Goal: Check status: Check status

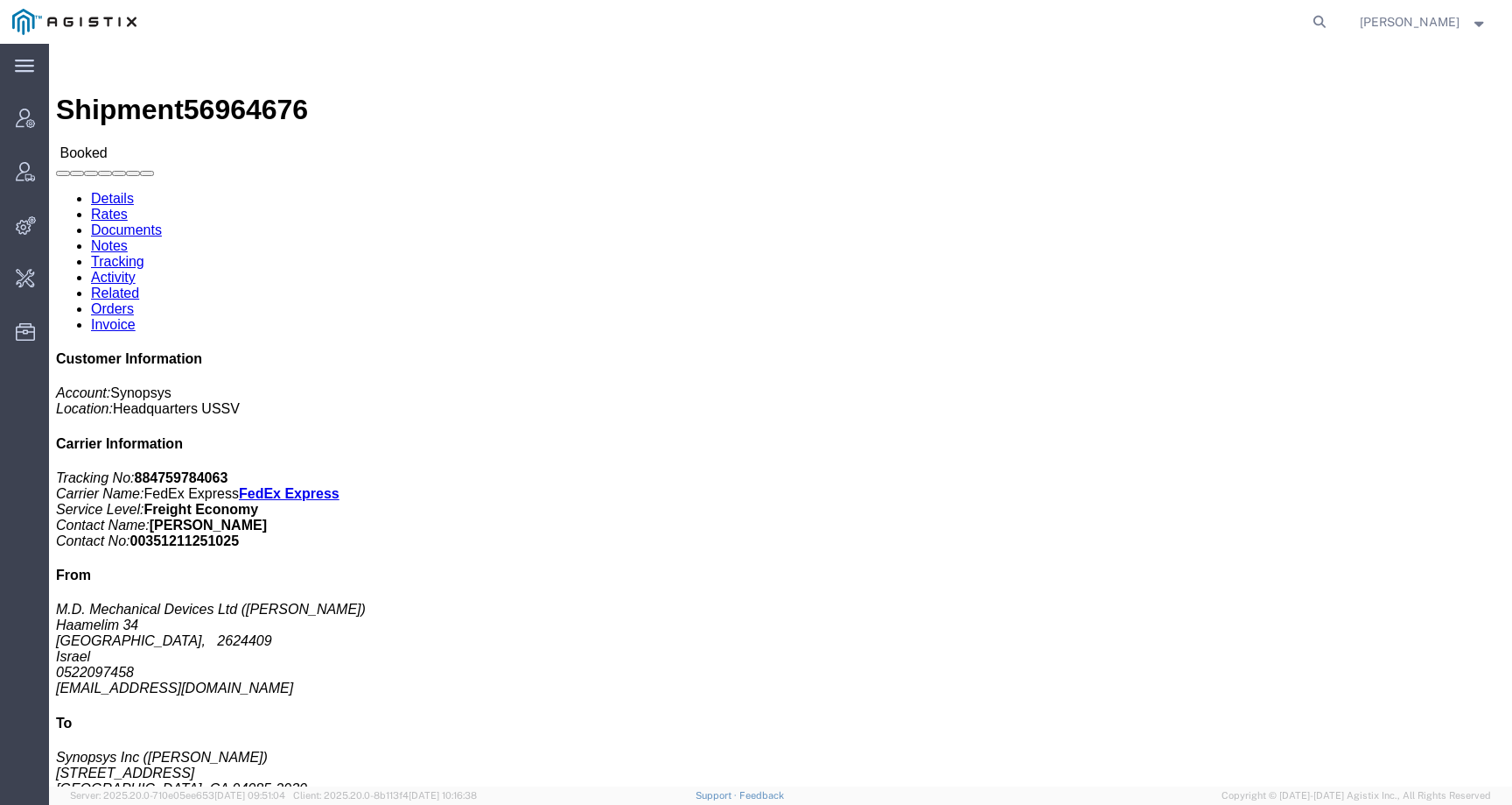
drag, startPoint x: 50, startPoint y: 236, endPoint x: 18, endPoint y: 208, distance: 42.5
click address "M.D. Mechanical Devices Ltd ([PERSON_NAME]) Haamelim [GEOGRAPHIC_DATA] [GEOGRAP…"
copy address "[STREET_ADDRESS]"
click at [1332, 18] on icon at bounding box center [1320, 22] width 25 height 25
click at [1190, 22] on input "search" at bounding box center [1041, 22] width 532 height 42
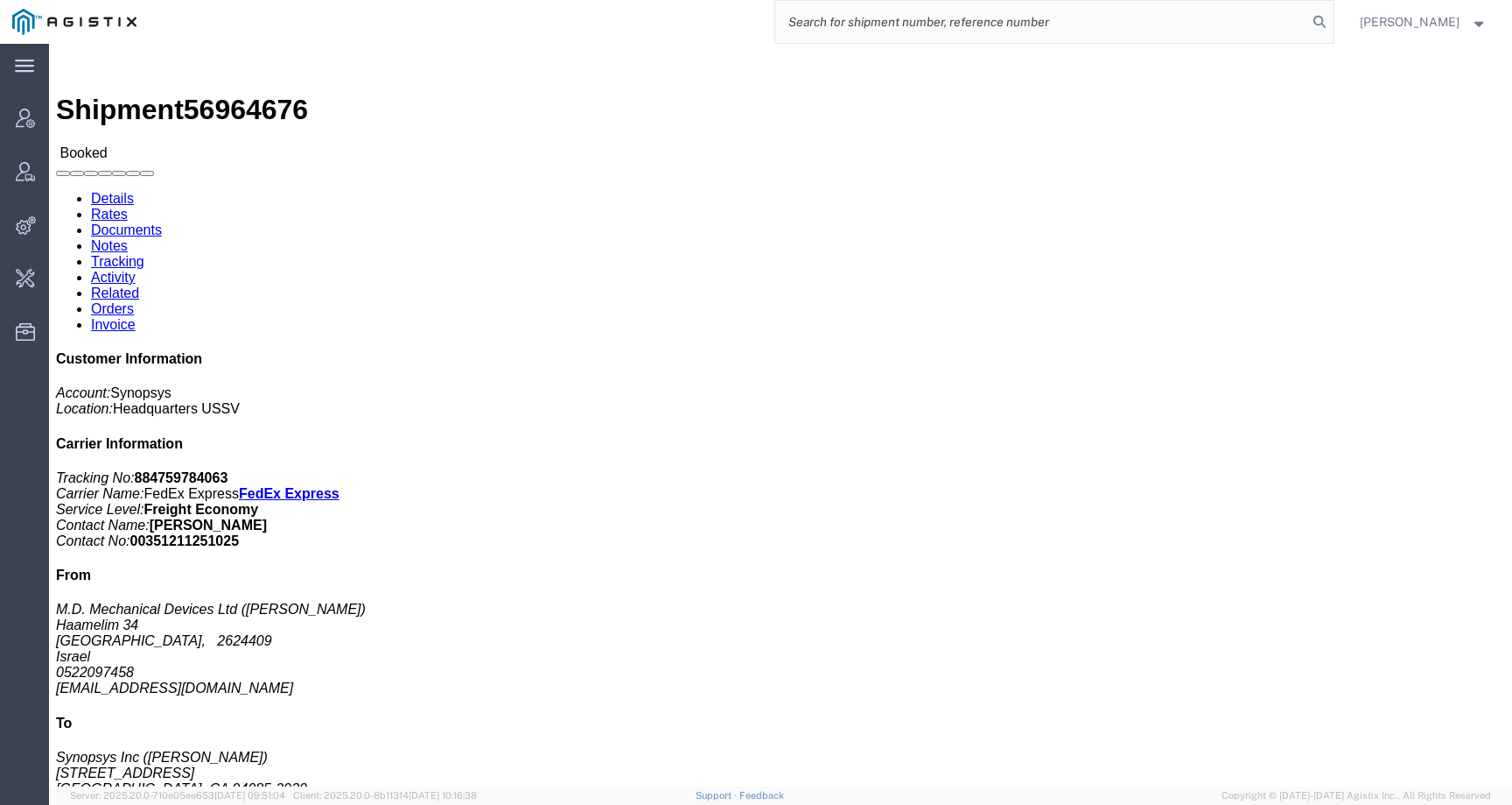
paste input "56978239"
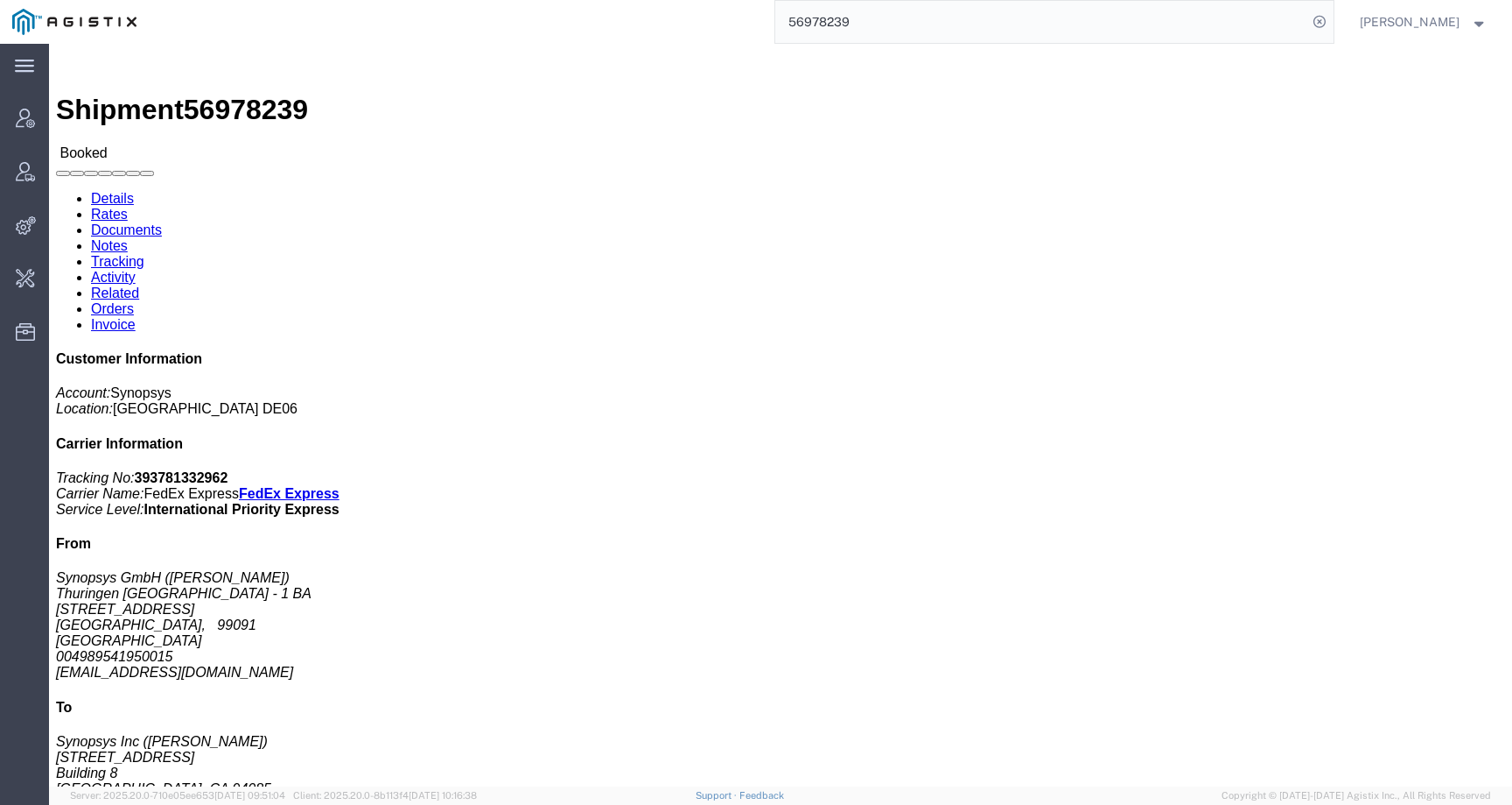
click link "Activity"
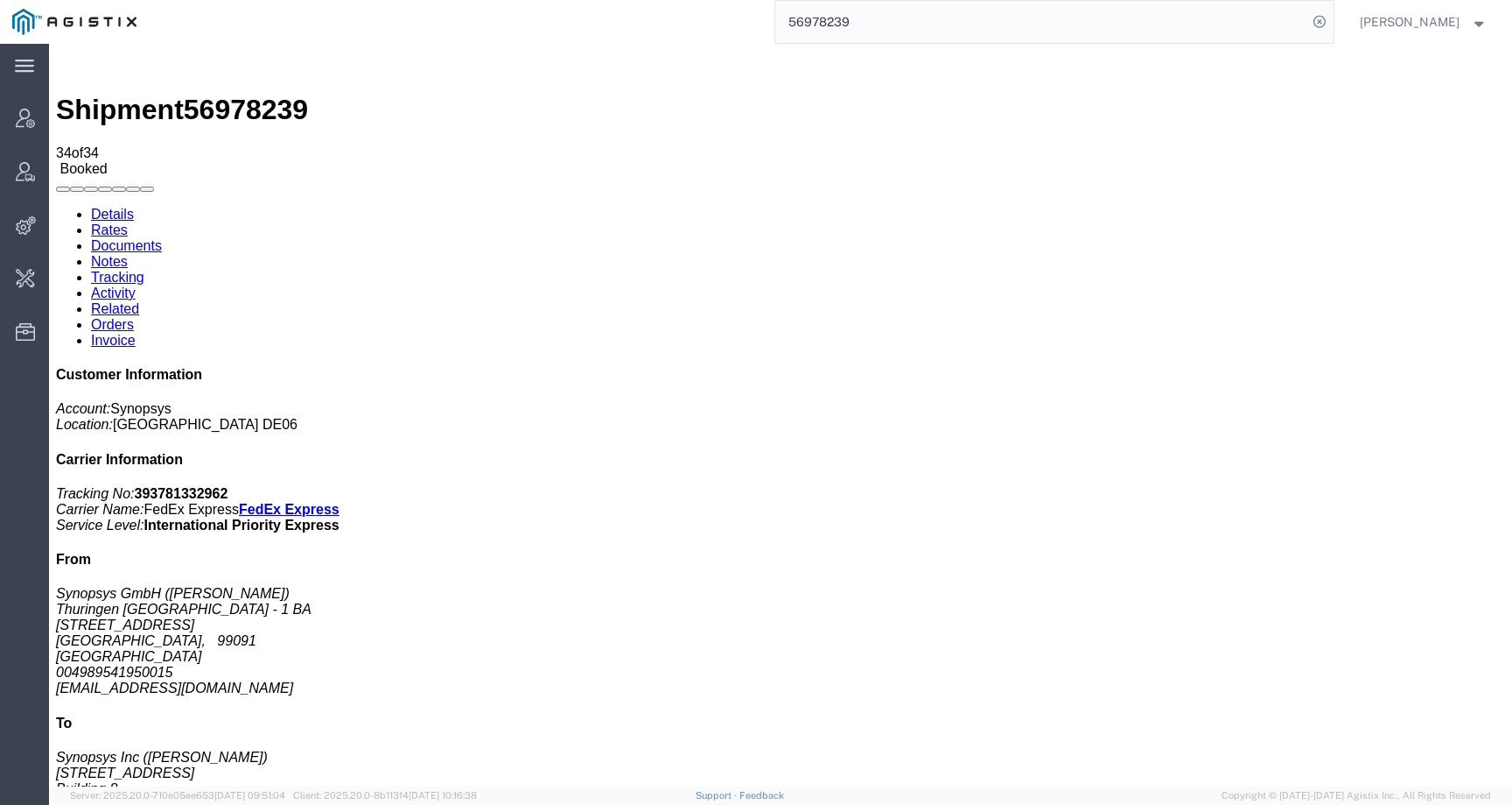
click at [107, 206] on link "Details" at bounding box center [113, 213] width 43 height 15
click link "Activity"
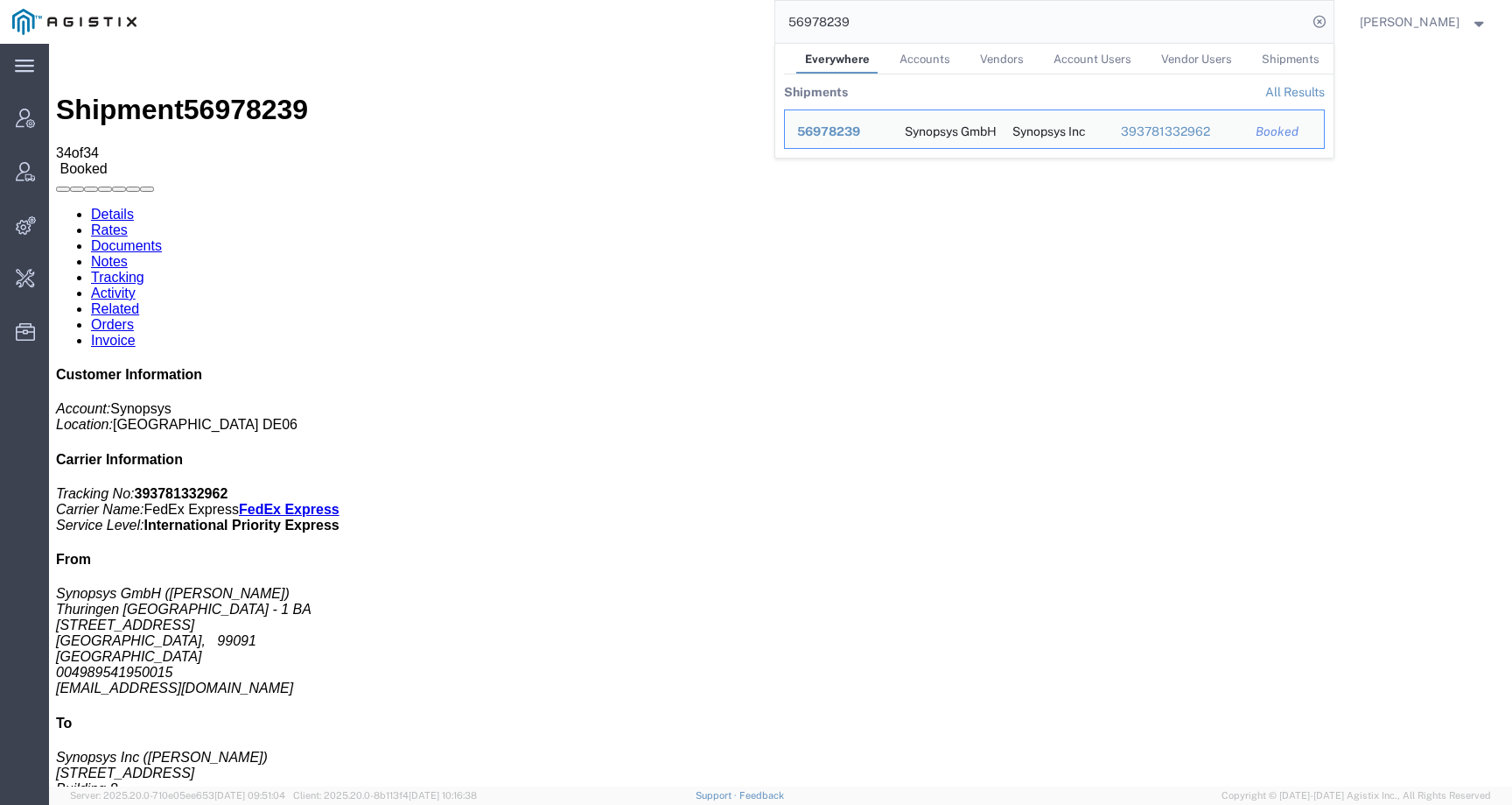
drag, startPoint x: 895, startPoint y: 25, endPoint x: 717, endPoint y: 19, distance: 178.1
click at [717, 19] on div "56978239 Everywhere Accounts Vendors Account Users Vendor Users Shipments Shipm…" at bounding box center [742, 22] width 1185 height 44
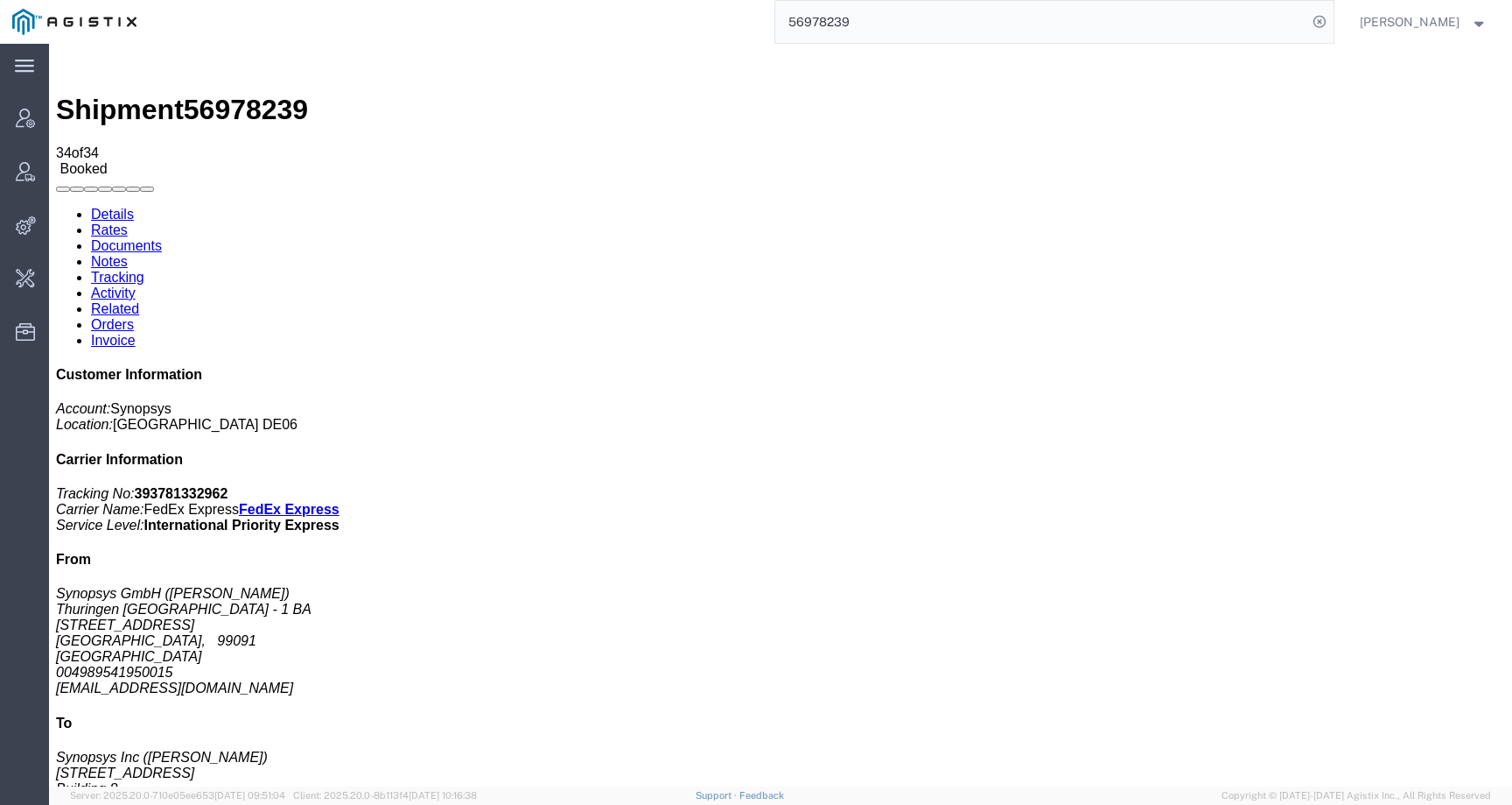
paste input "684358"
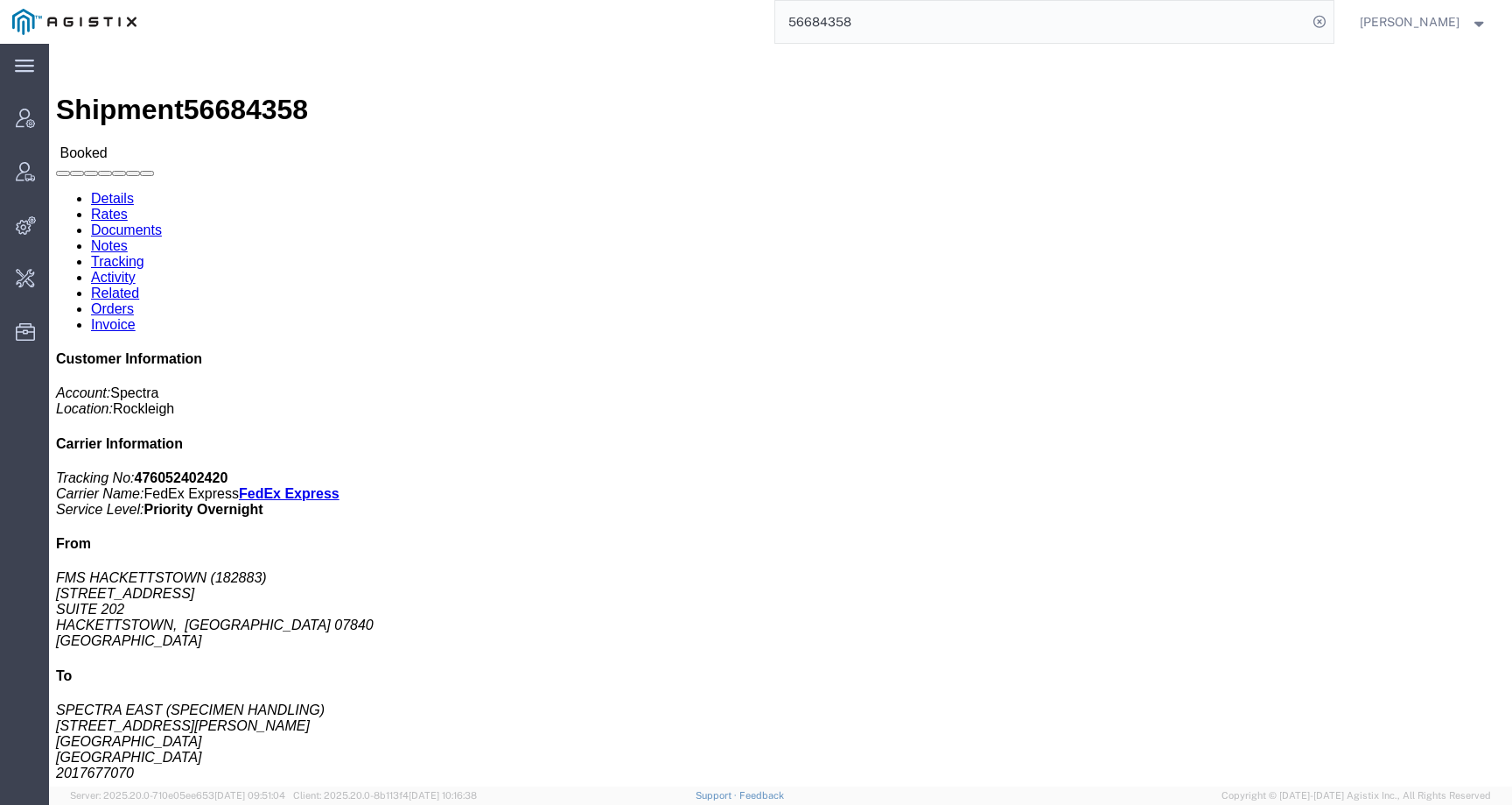
click link "Activity"
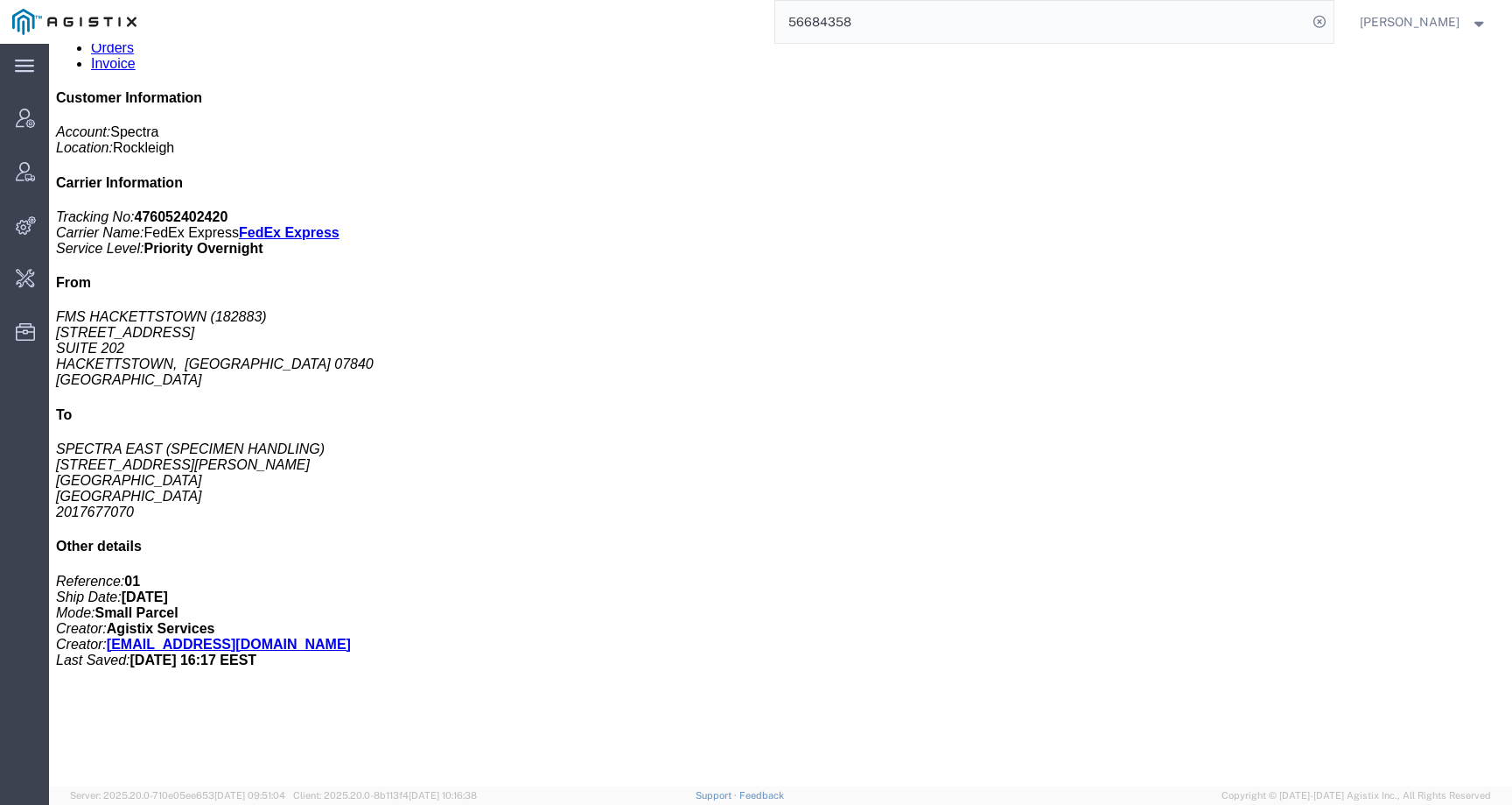
scroll to position [307, 0]
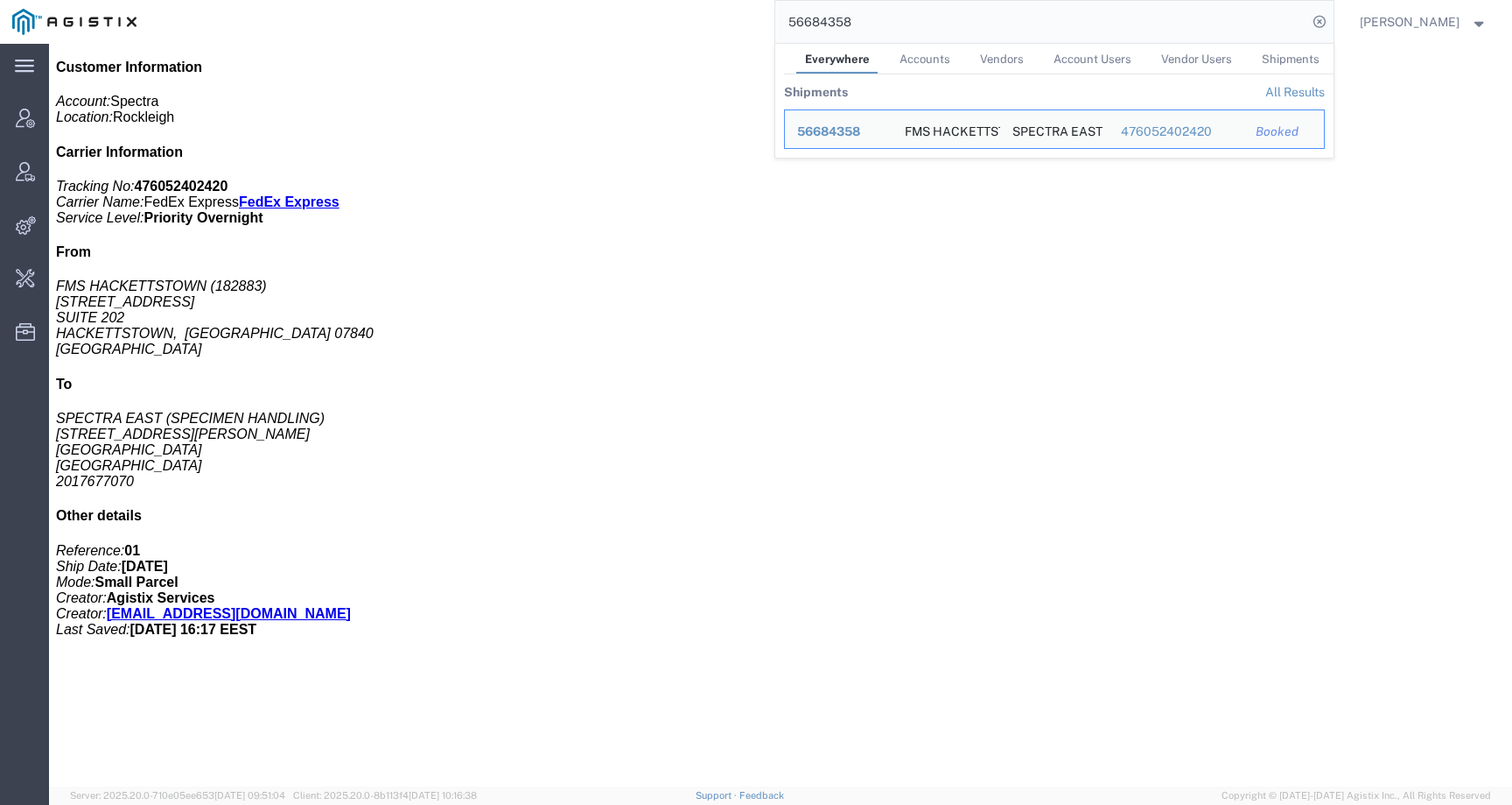
drag, startPoint x: 898, startPoint y: 20, endPoint x: 674, endPoint y: 19, distance: 224.0
click at [674, 19] on div "56684358 Everywhere Accounts Vendors Account Users Vendor Users Shipments Shipm…" at bounding box center [742, 22] width 1185 height 44
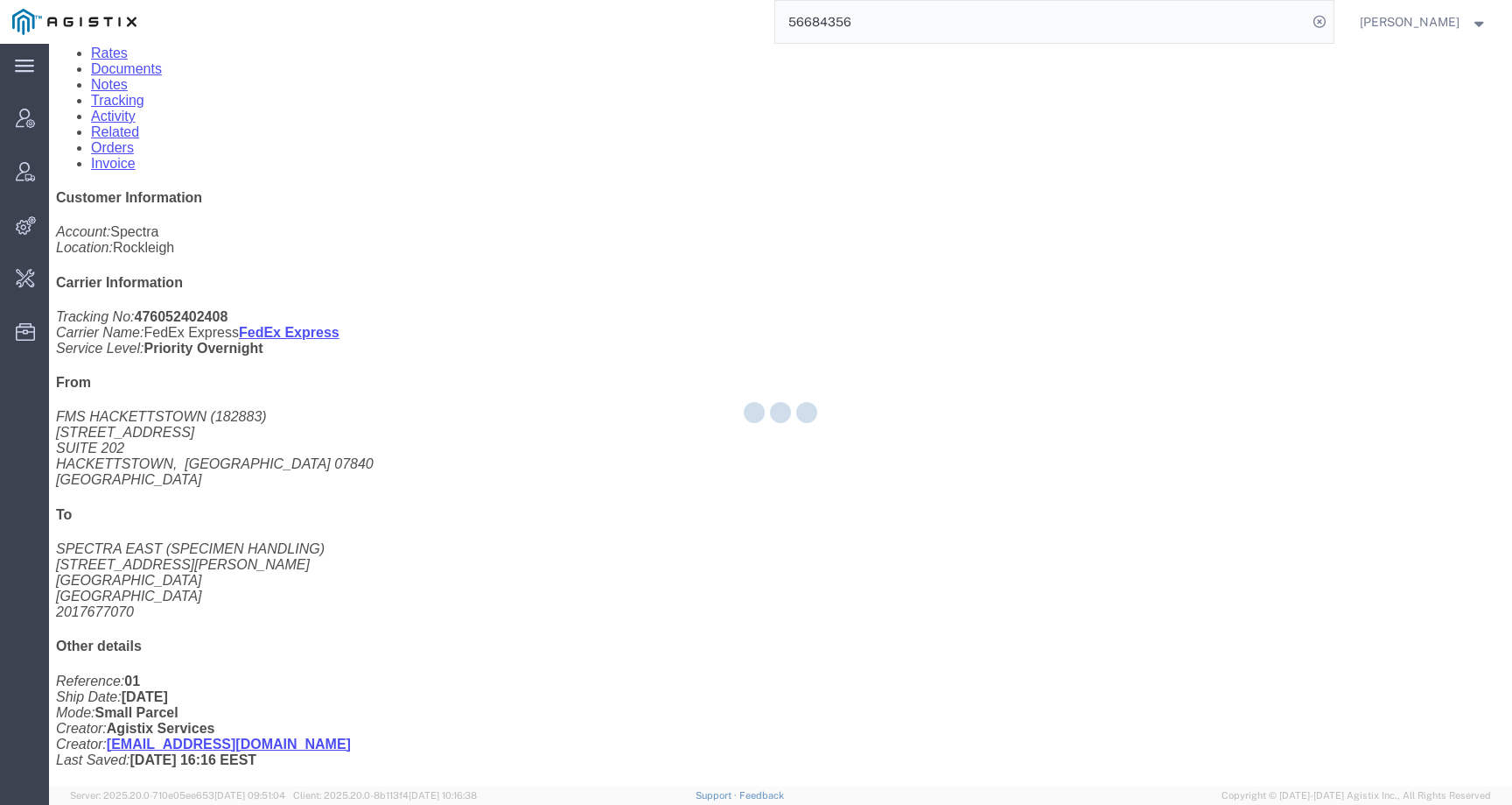
scroll to position [247, 0]
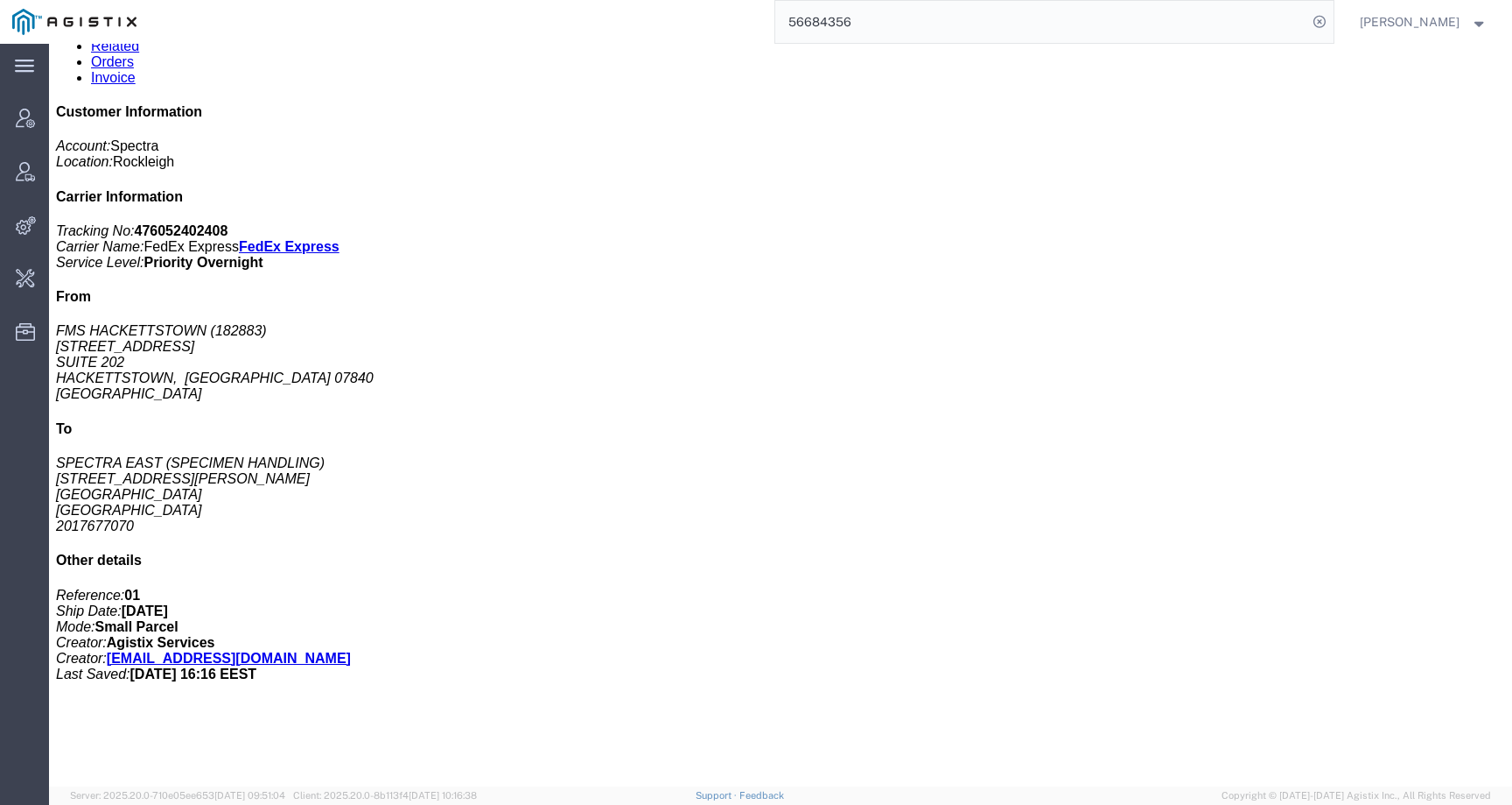
click link "Activity"
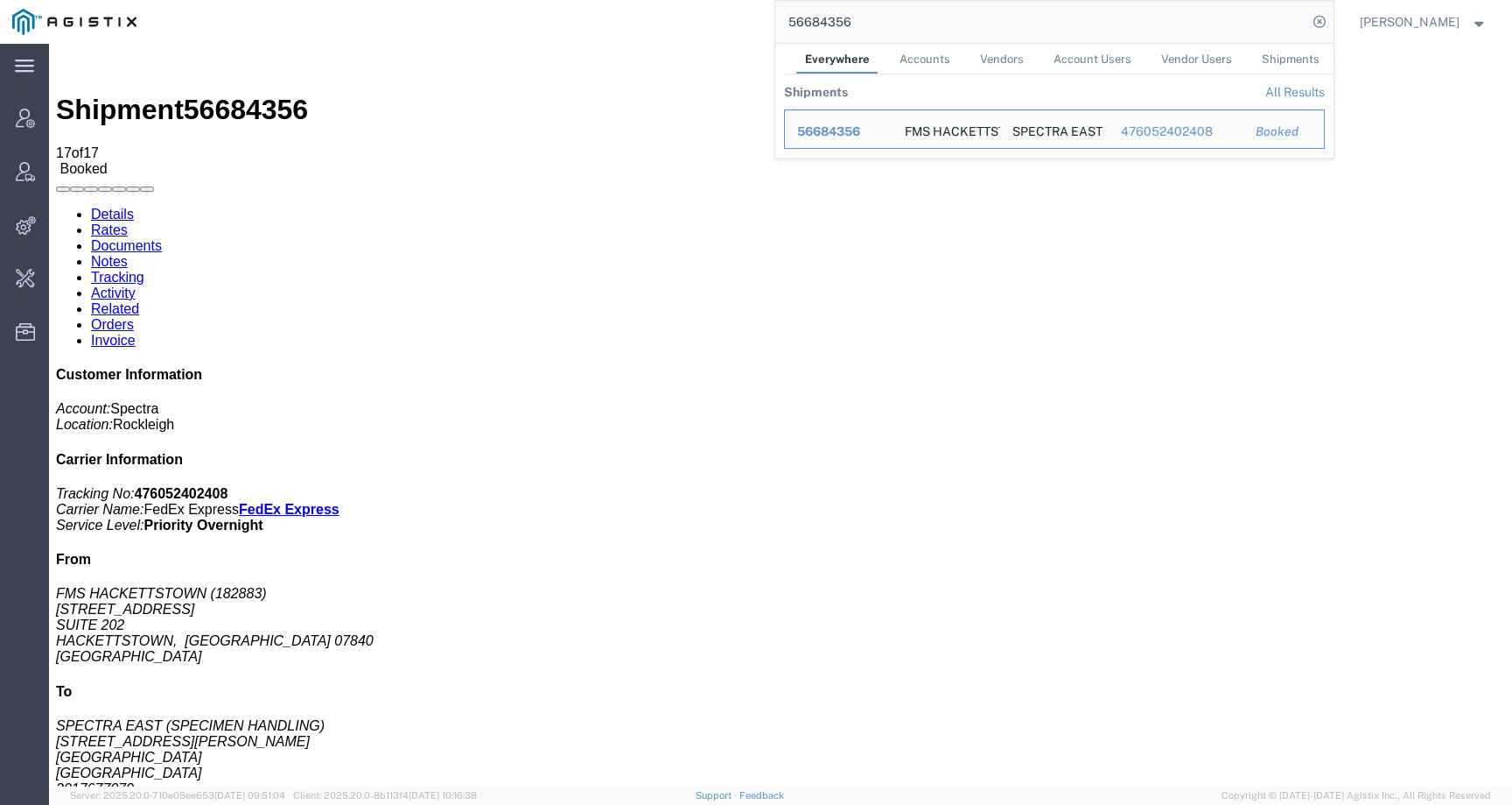
drag, startPoint x: 898, startPoint y: 21, endPoint x: 735, endPoint y: 20, distance: 163.0
click at [735, 20] on div "56684356 Everywhere Accounts Vendors Account Users Vendor Users Shipments Shipm…" at bounding box center [742, 22] width 1185 height 44
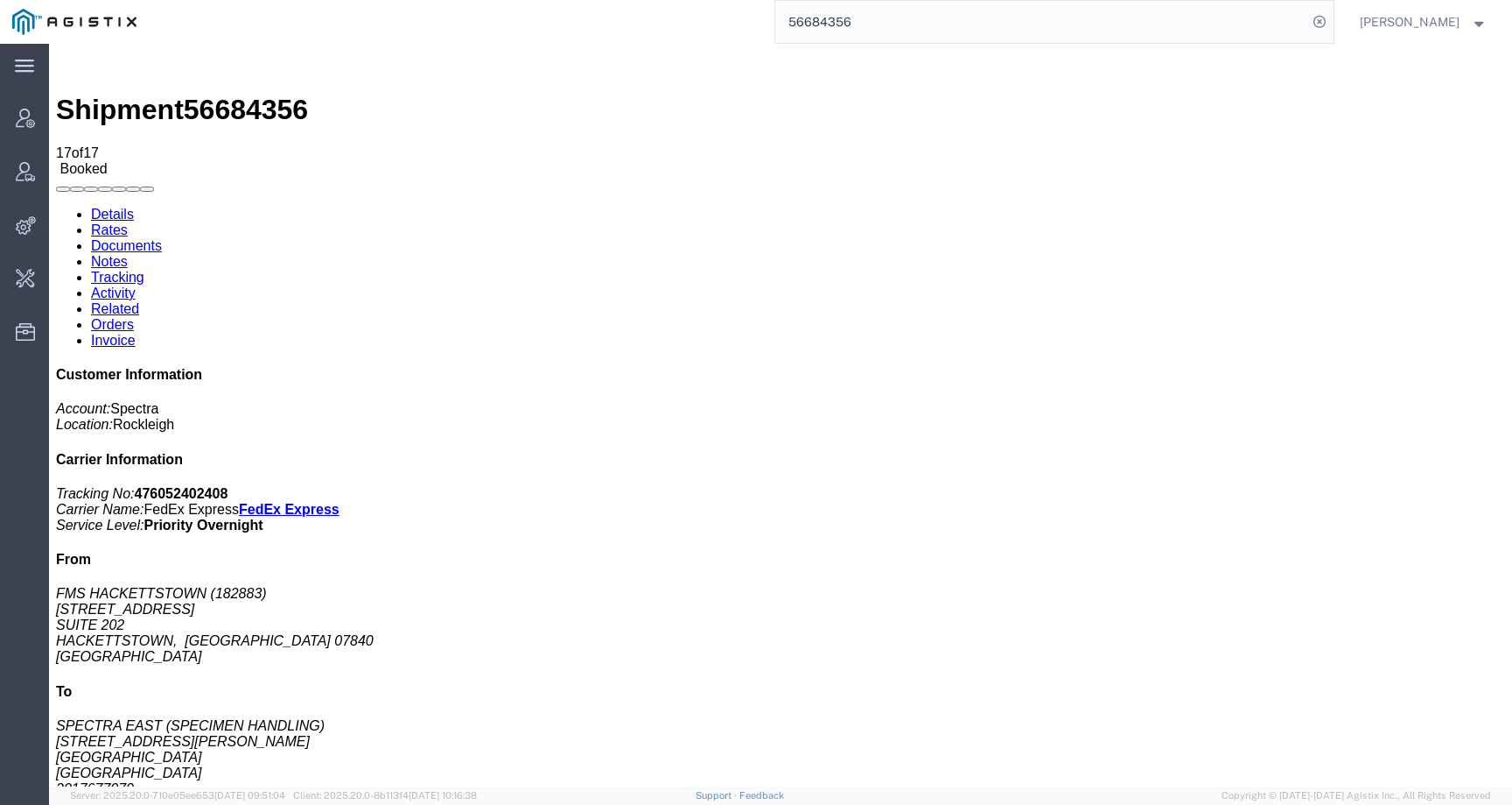
paste input "978239"
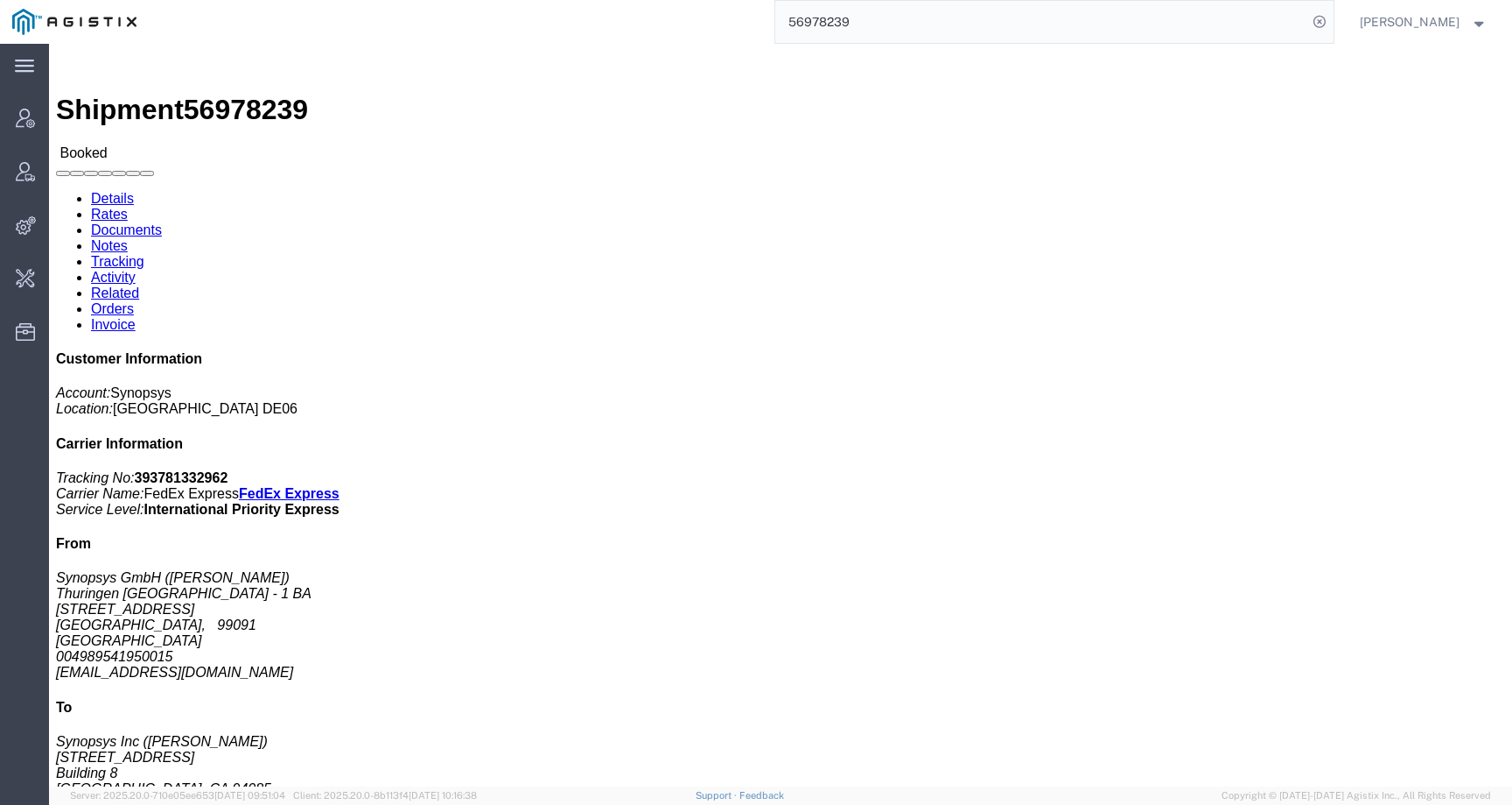
click link "Activity"
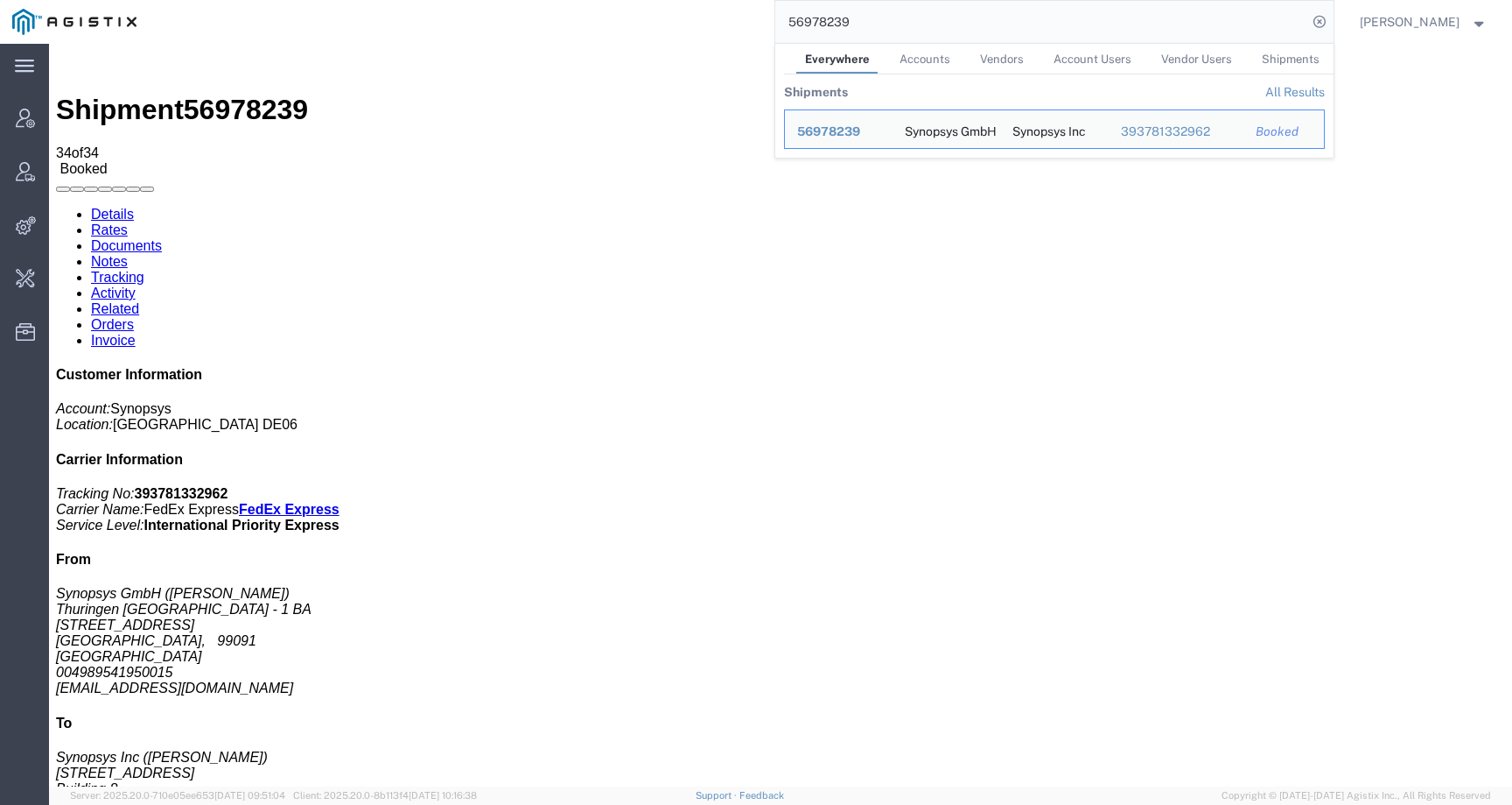
drag, startPoint x: 863, startPoint y: 22, endPoint x: 716, endPoint y: 21, distance: 147.0
click at [716, 21] on div "56978239 Everywhere Accounts Vendors Account Users Vendor Users Shipments Shipm…" at bounding box center [742, 22] width 1185 height 44
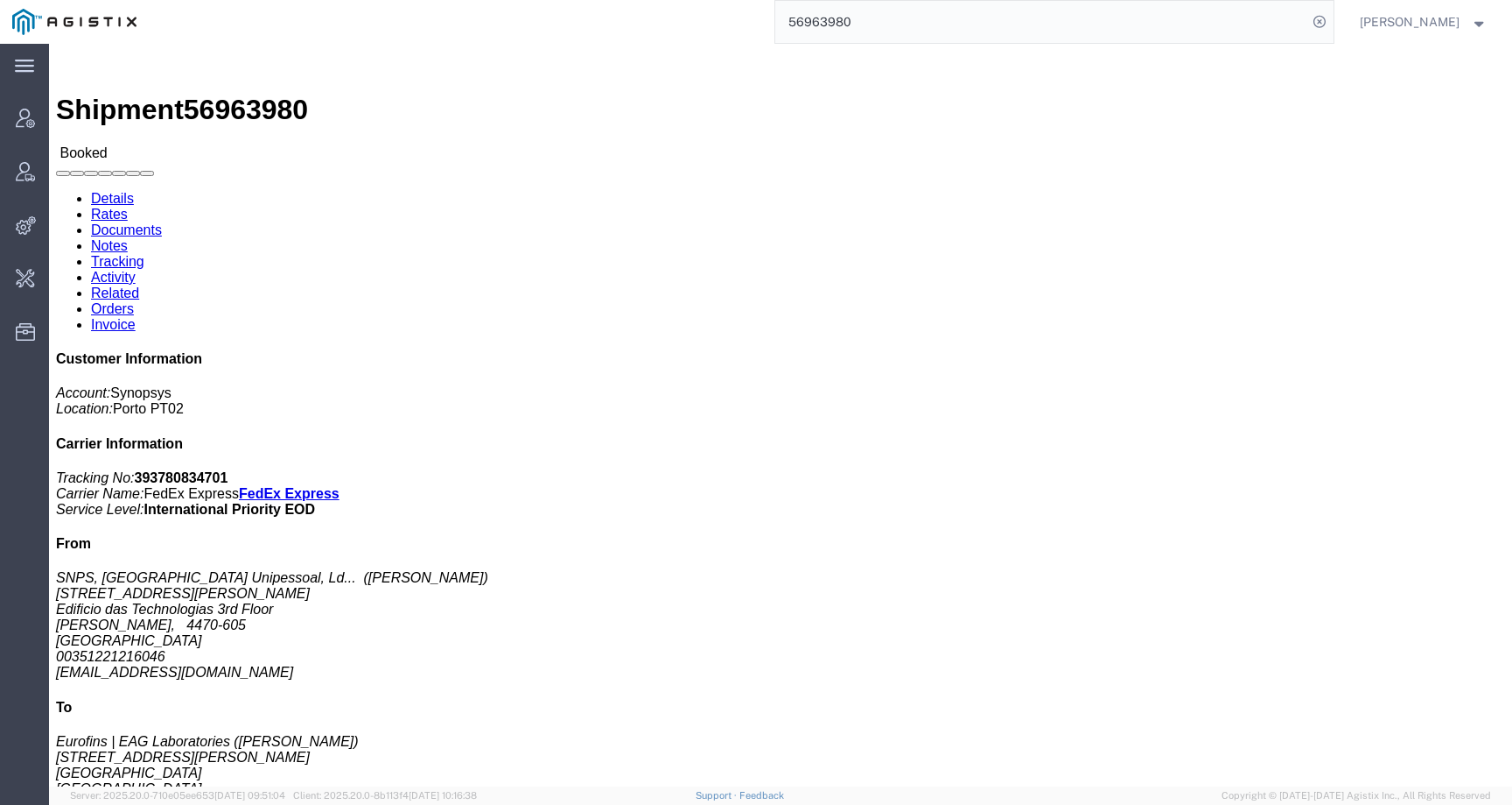
click link "Tracking"
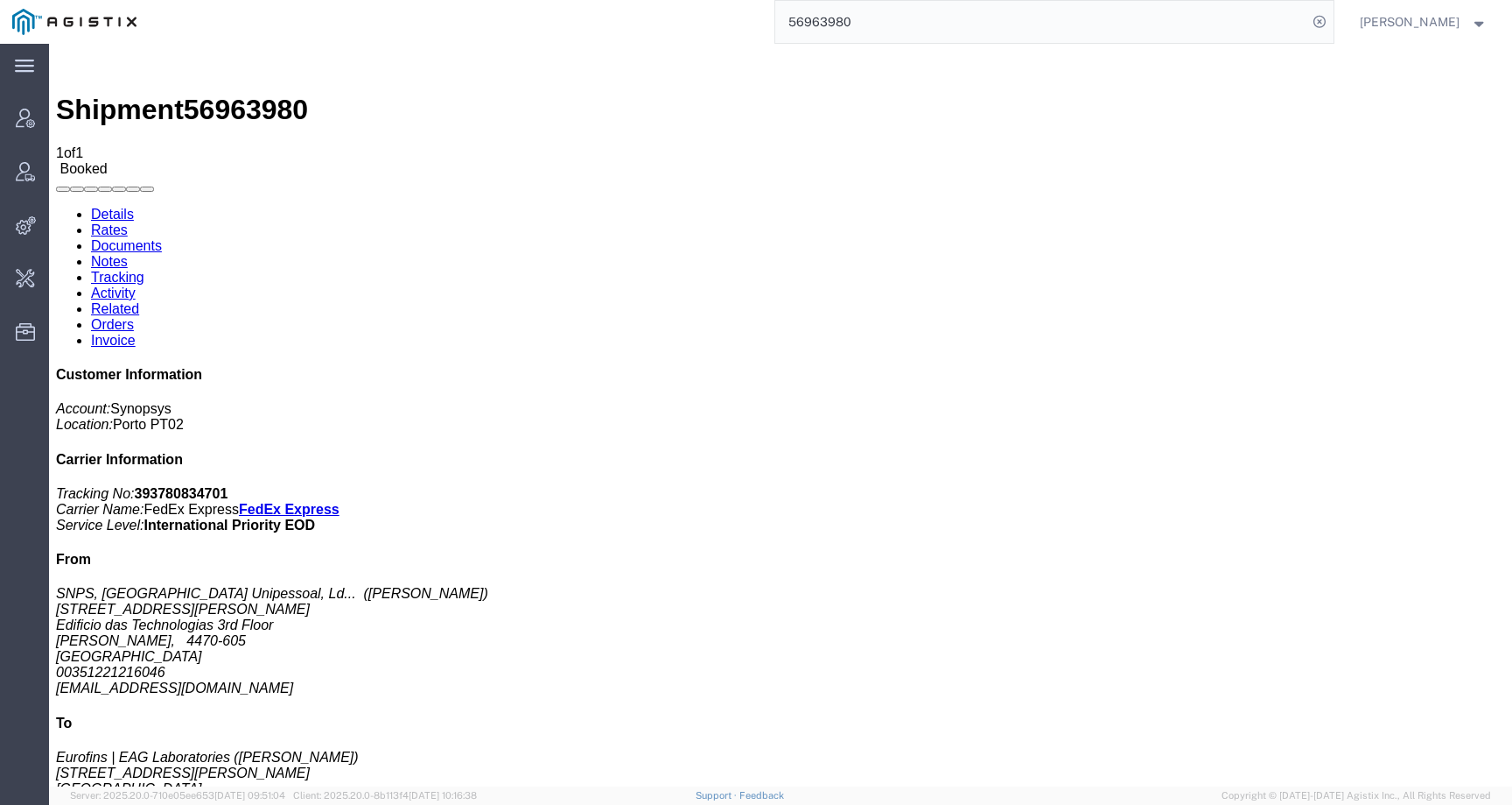
click at [135, 286] on link "Activity" at bounding box center [113, 293] width 44 height 15
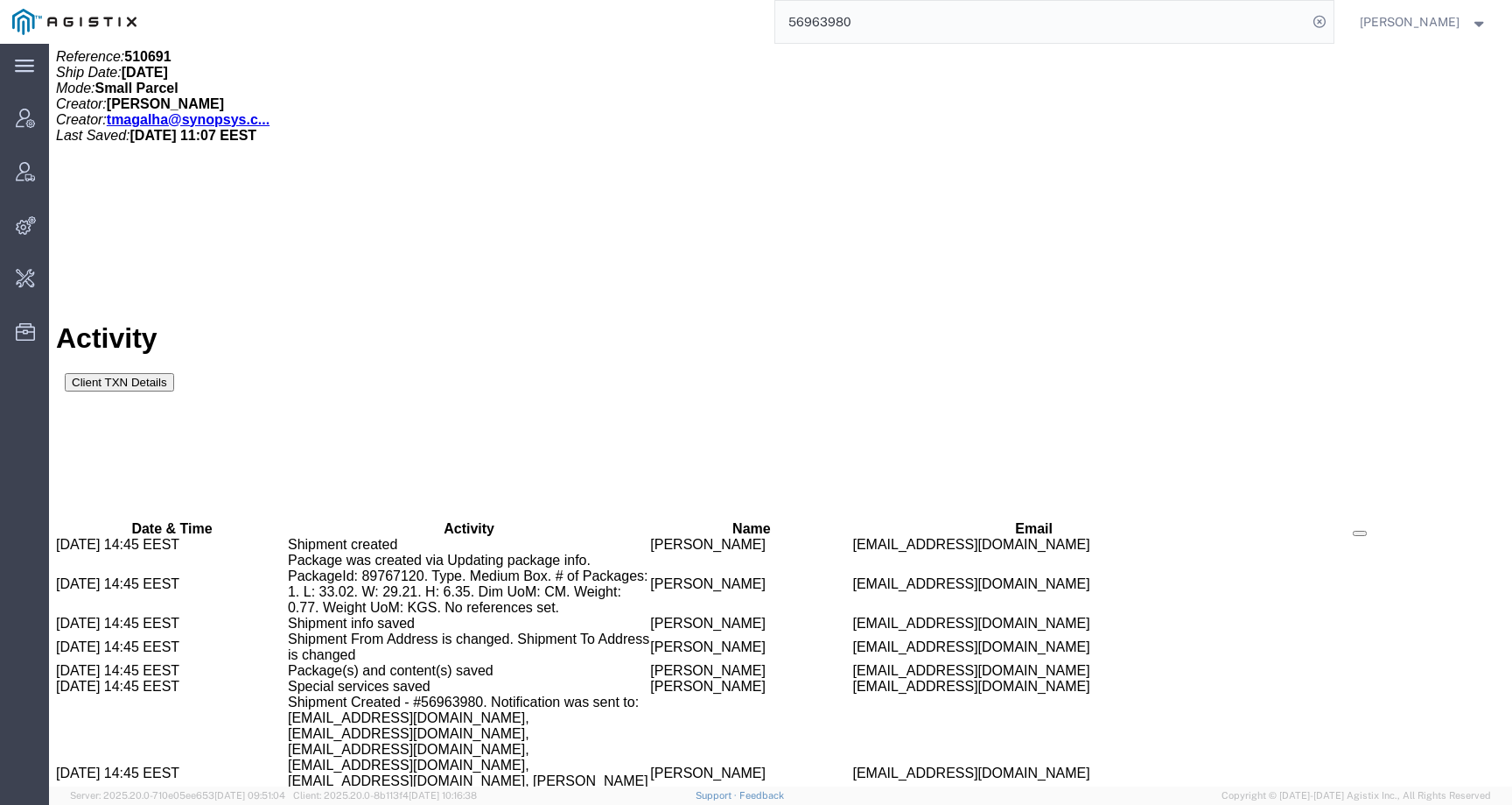
scroll to position [1503, 0]
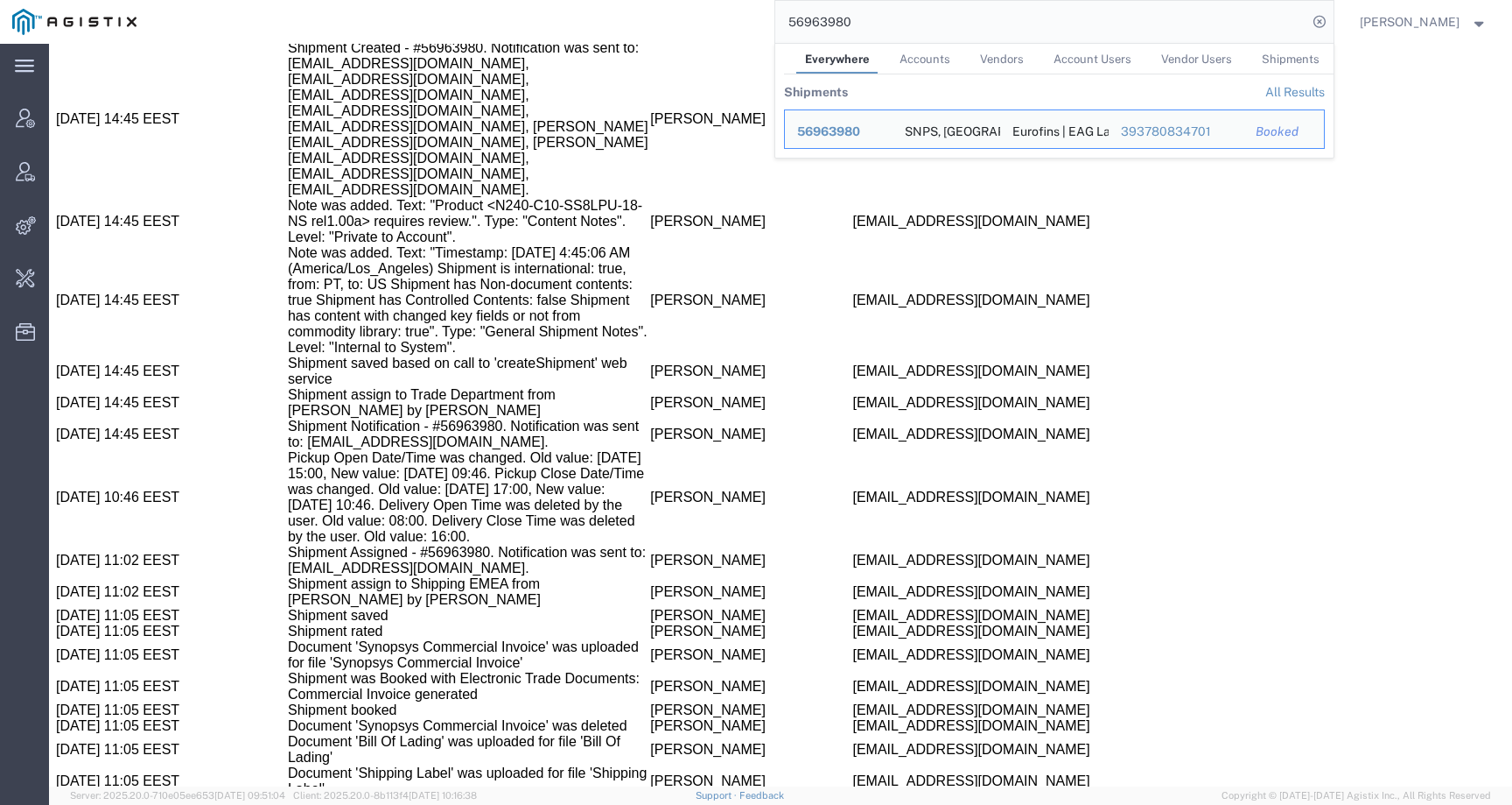
drag, startPoint x: 902, startPoint y: 20, endPoint x: 708, endPoint y: 19, distance: 194.0
click at [708, 19] on div "56963980 Everywhere Accounts Vendors Account Users Vendor Users Shipments Shipm…" at bounding box center [742, 22] width 1185 height 44
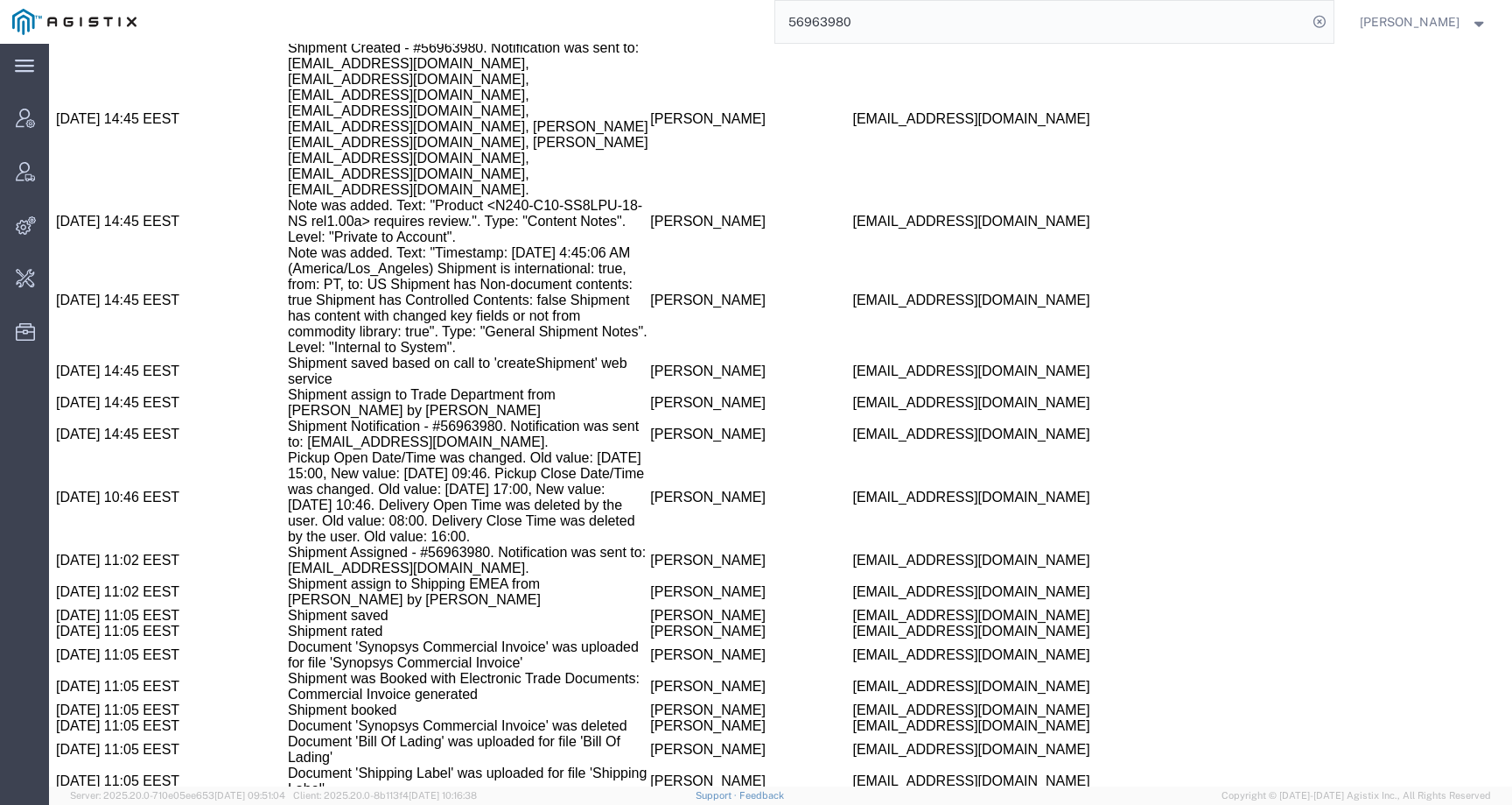
paste input "4507"
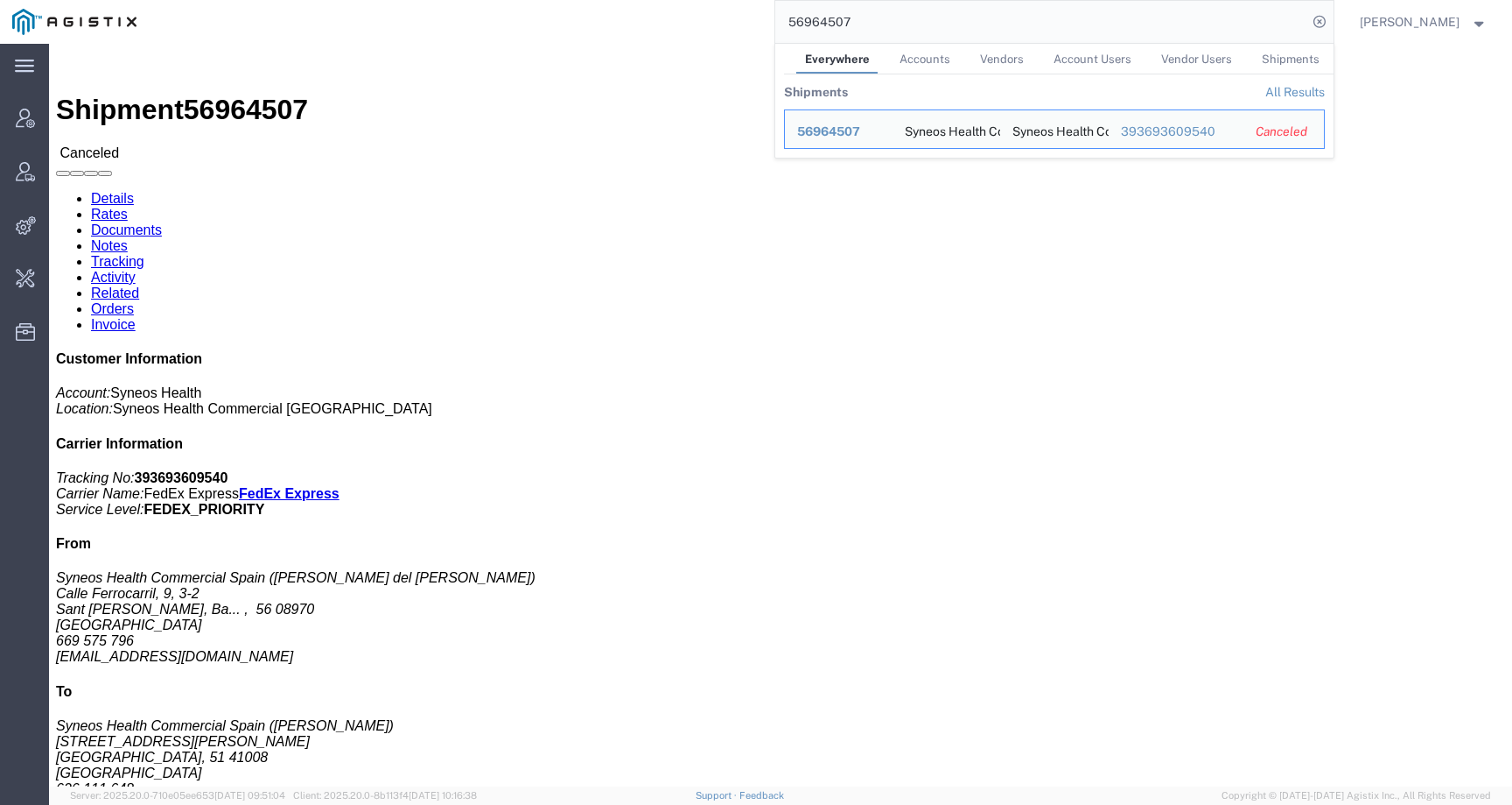
drag, startPoint x: 871, startPoint y: 26, endPoint x: 668, endPoint y: 22, distance: 203.0
click at [668, 25] on div "56964507 Everywhere Accounts Vendors Account Users Vendor Users Shipments Shipm…" at bounding box center [742, 22] width 1185 height 44
paste input "78239"
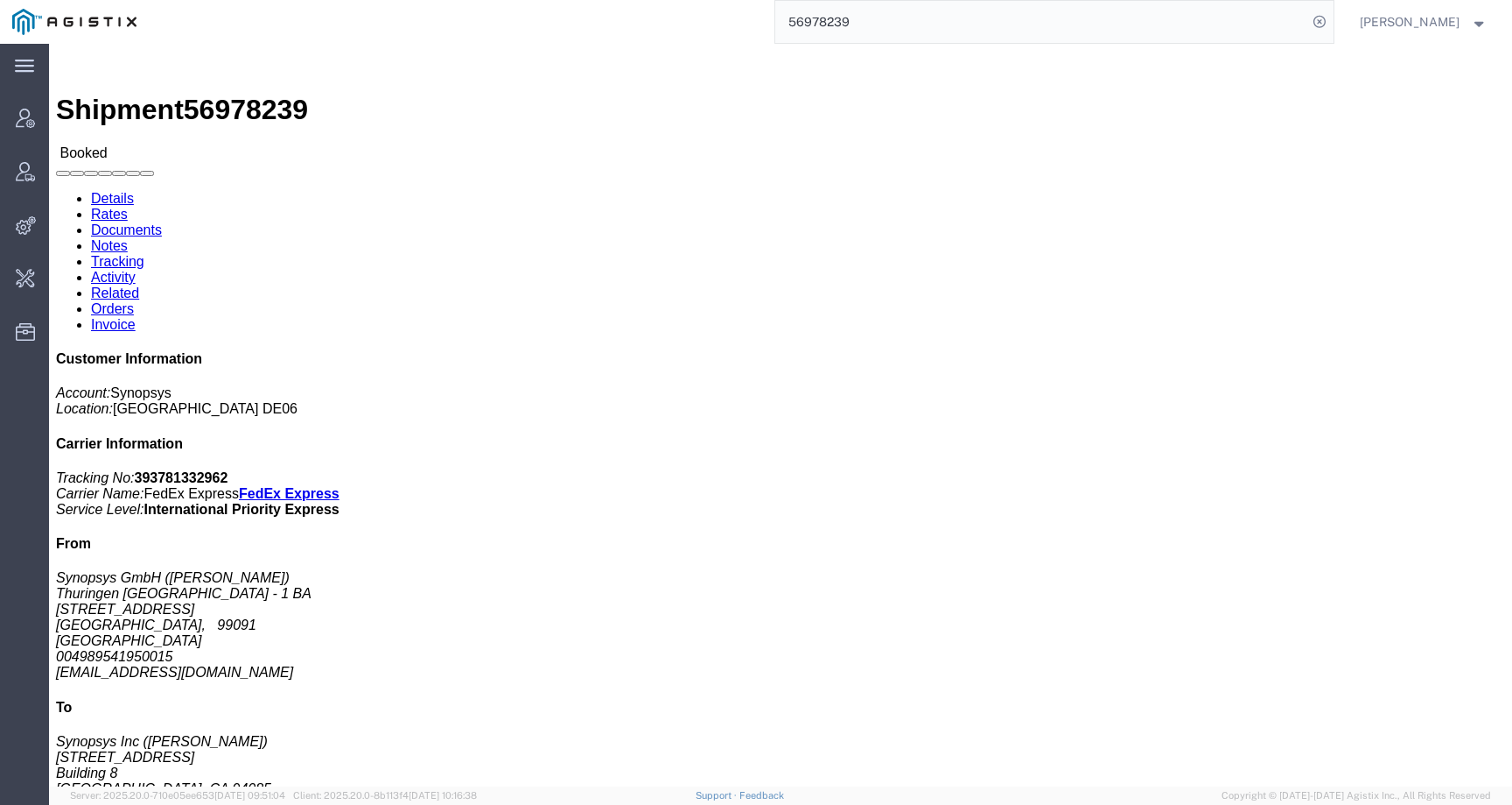
click link "Activity"
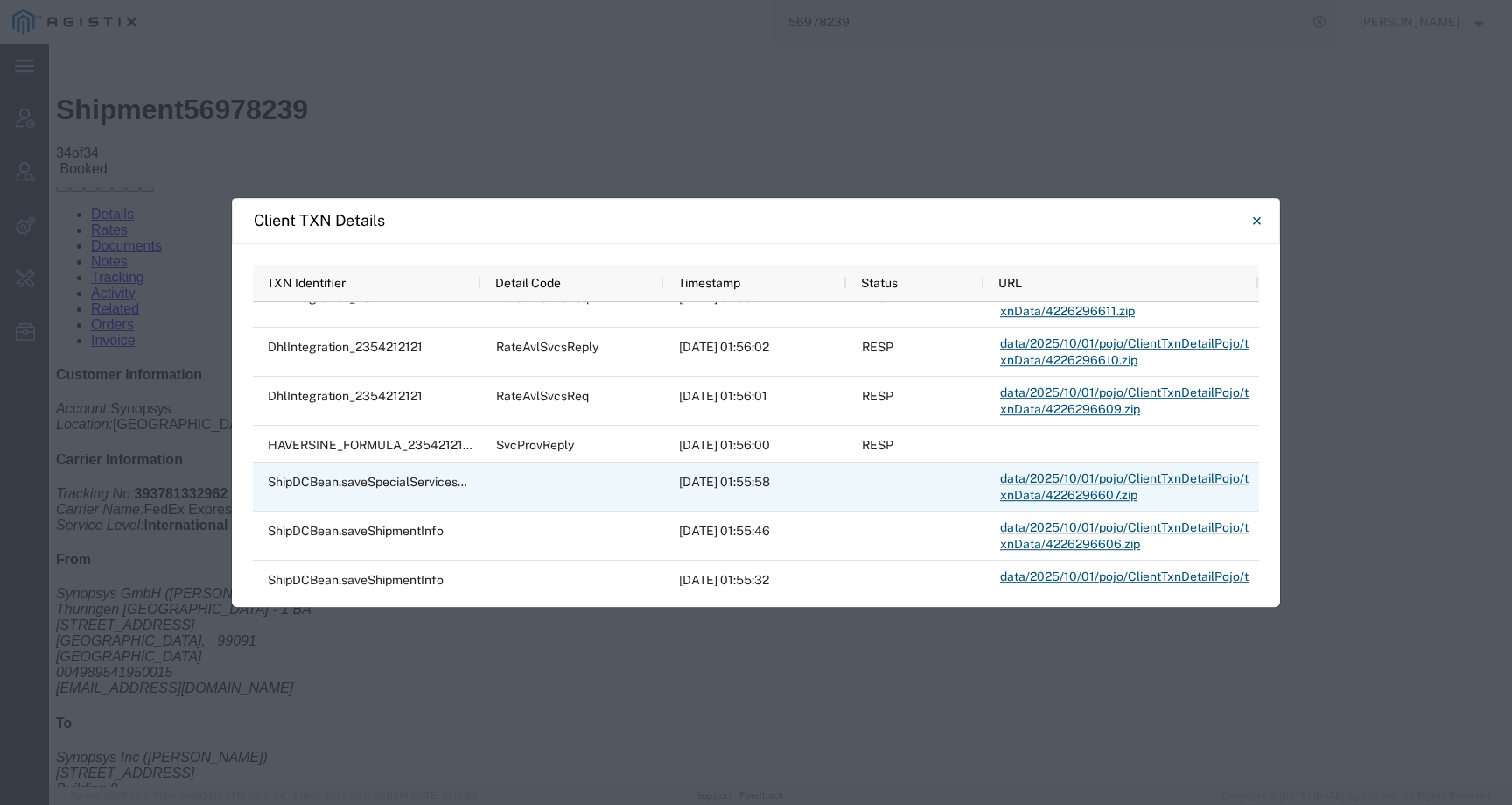
scroll to position [633, 0]
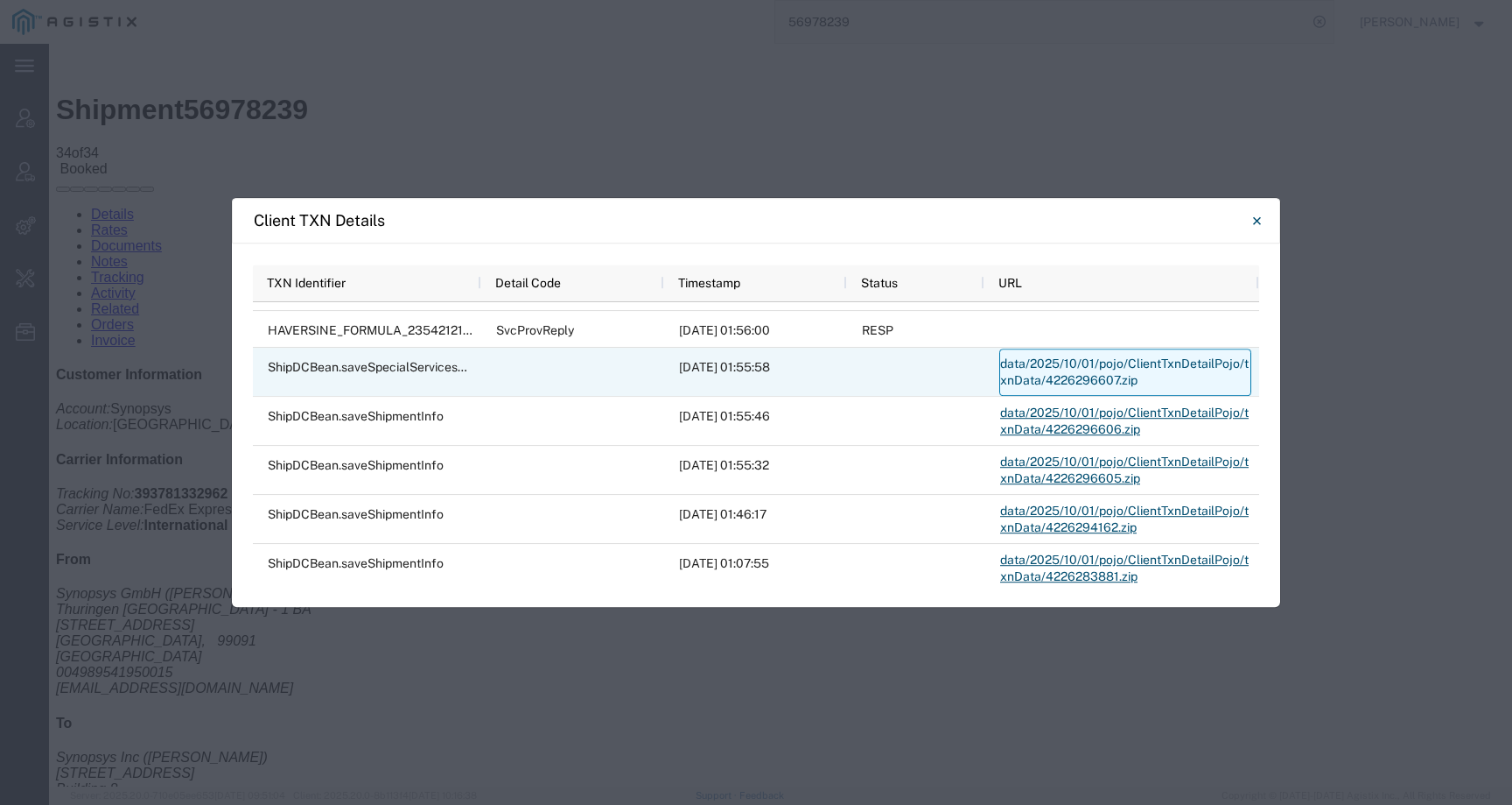
click at [1024, 364] on link "data/2025/10/01/pojo/ClientTxnDetailPojo/txnData/4226296607.zip" at bounding box center [1125, 372] width 252 height 47
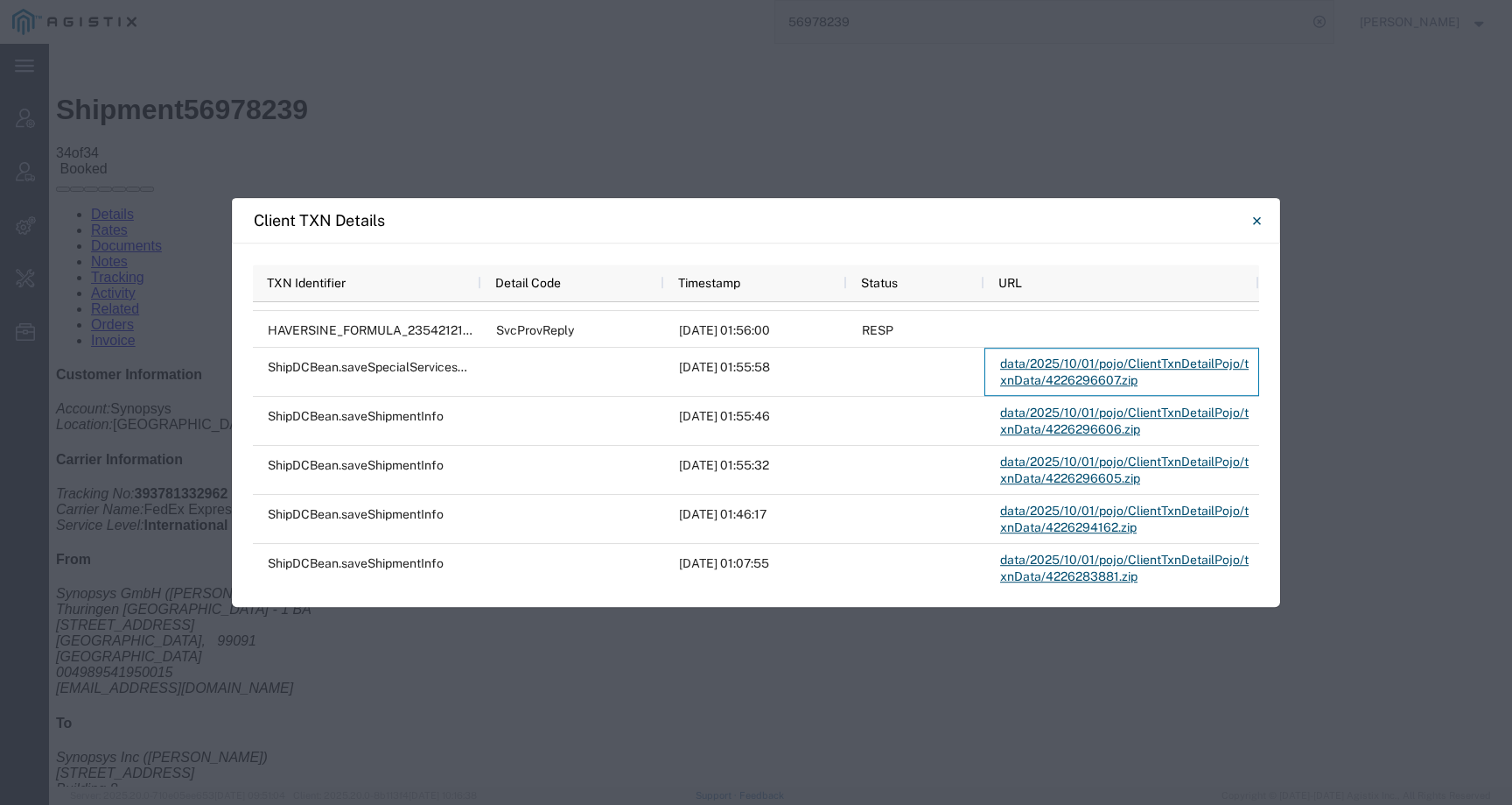
click at [760, 153] on div "Client TXN Details Press SPACE to select this row TXN Identifier Detail Code Ti…" at bounding box center [756, 402] width 1512 height 805
click at [1254, 222] on icon "Close" at bounding box center [1257, 220] width 8 height 21
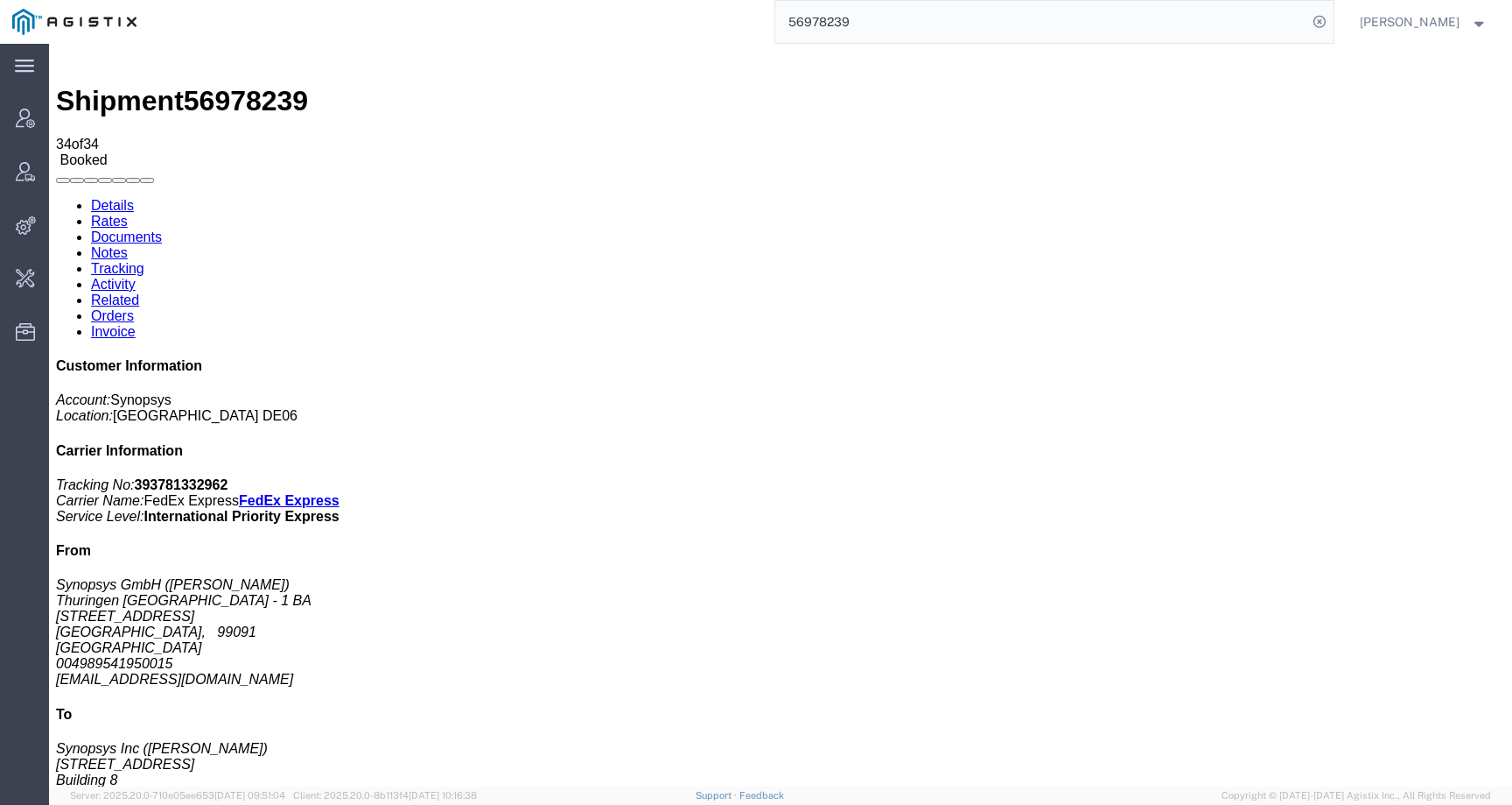
scroll to position [8, 0]
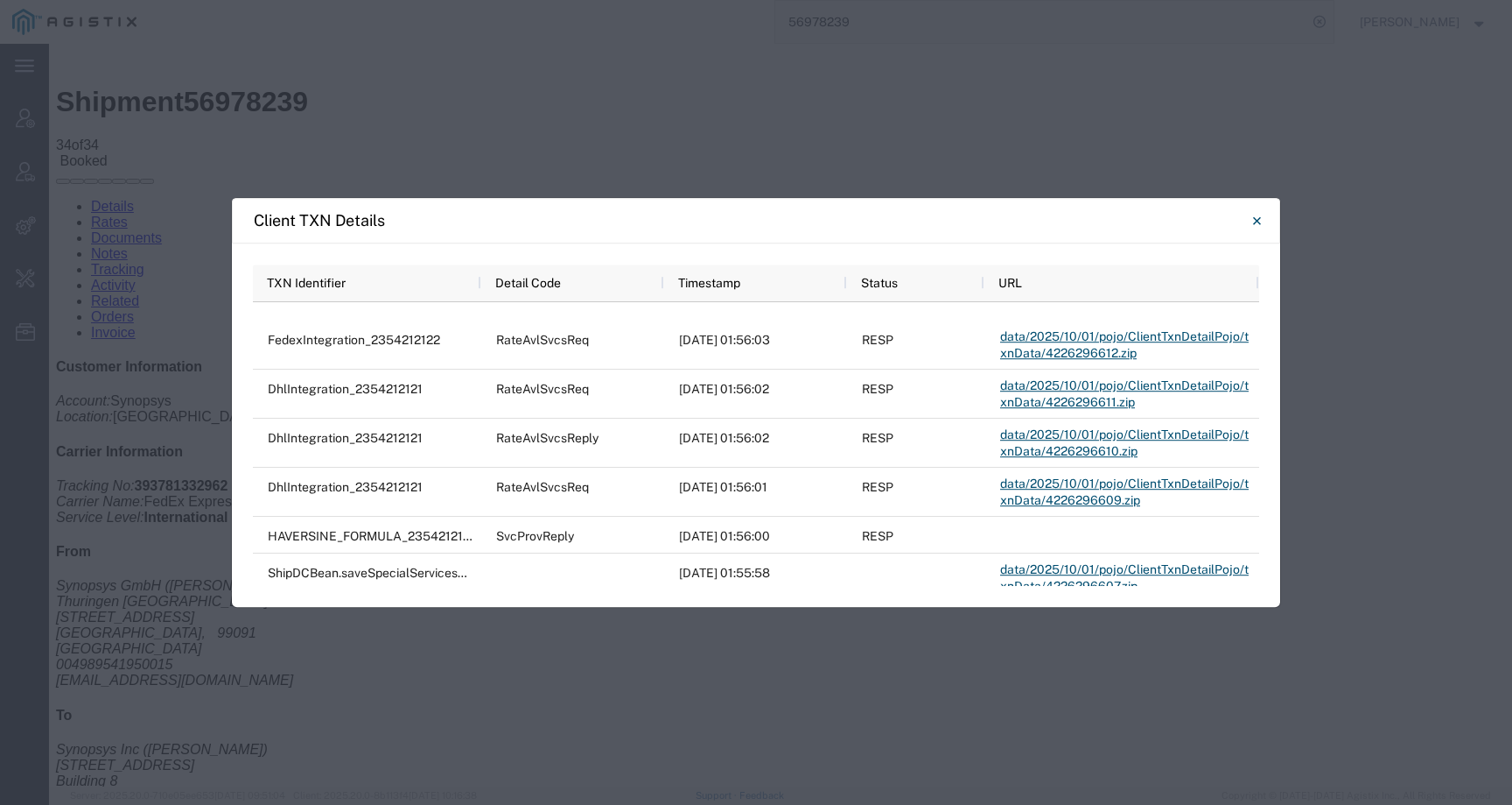
scroll to position [929, 0]
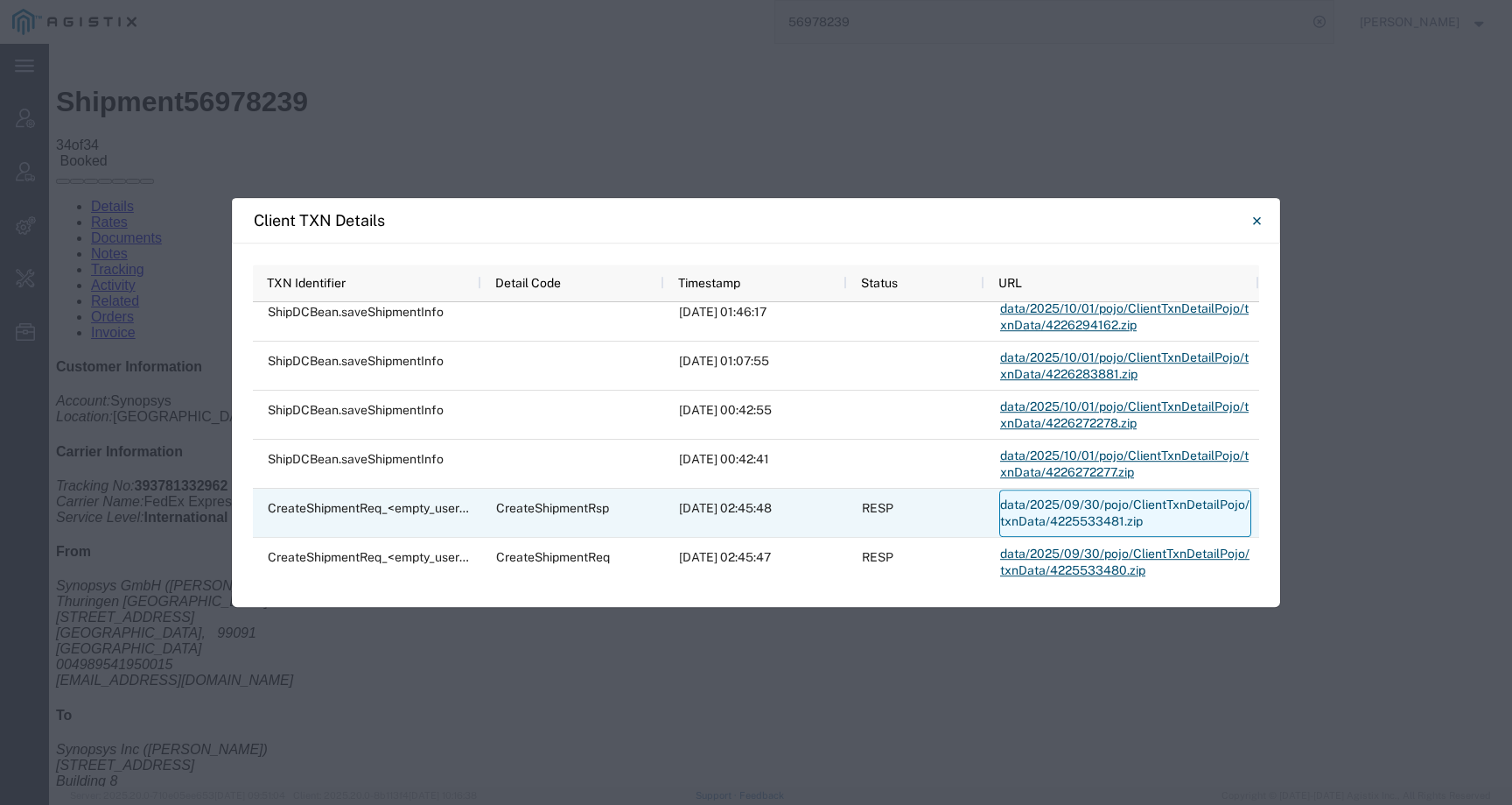
click at [1081, 507] on link "data/2025/09/30/pojo/ClientTxnDetailPojo/txnData/4225533481.zip" at bounding box center [1125, 513] width 252 height 47
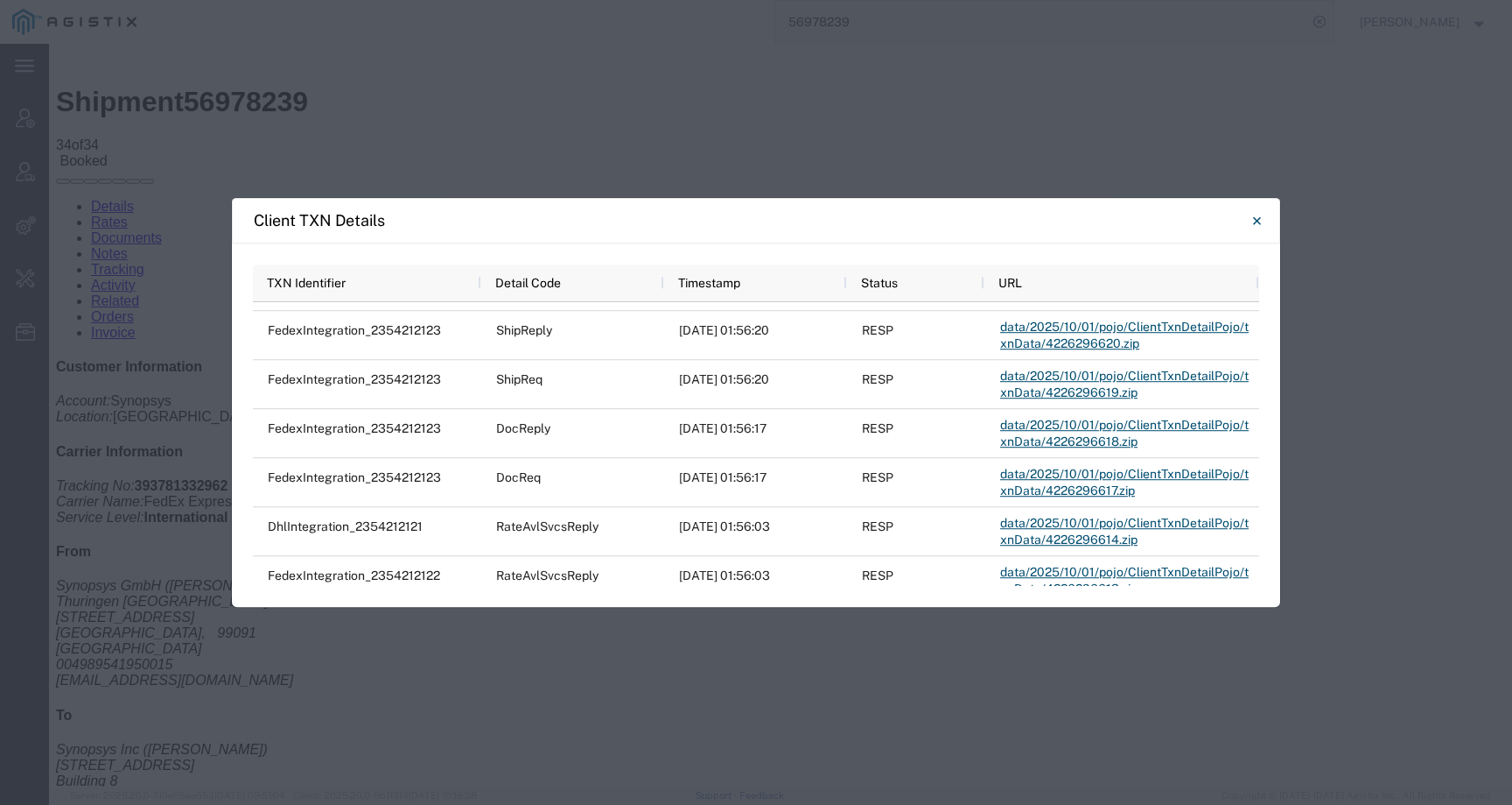
scroll to position [231, 0]
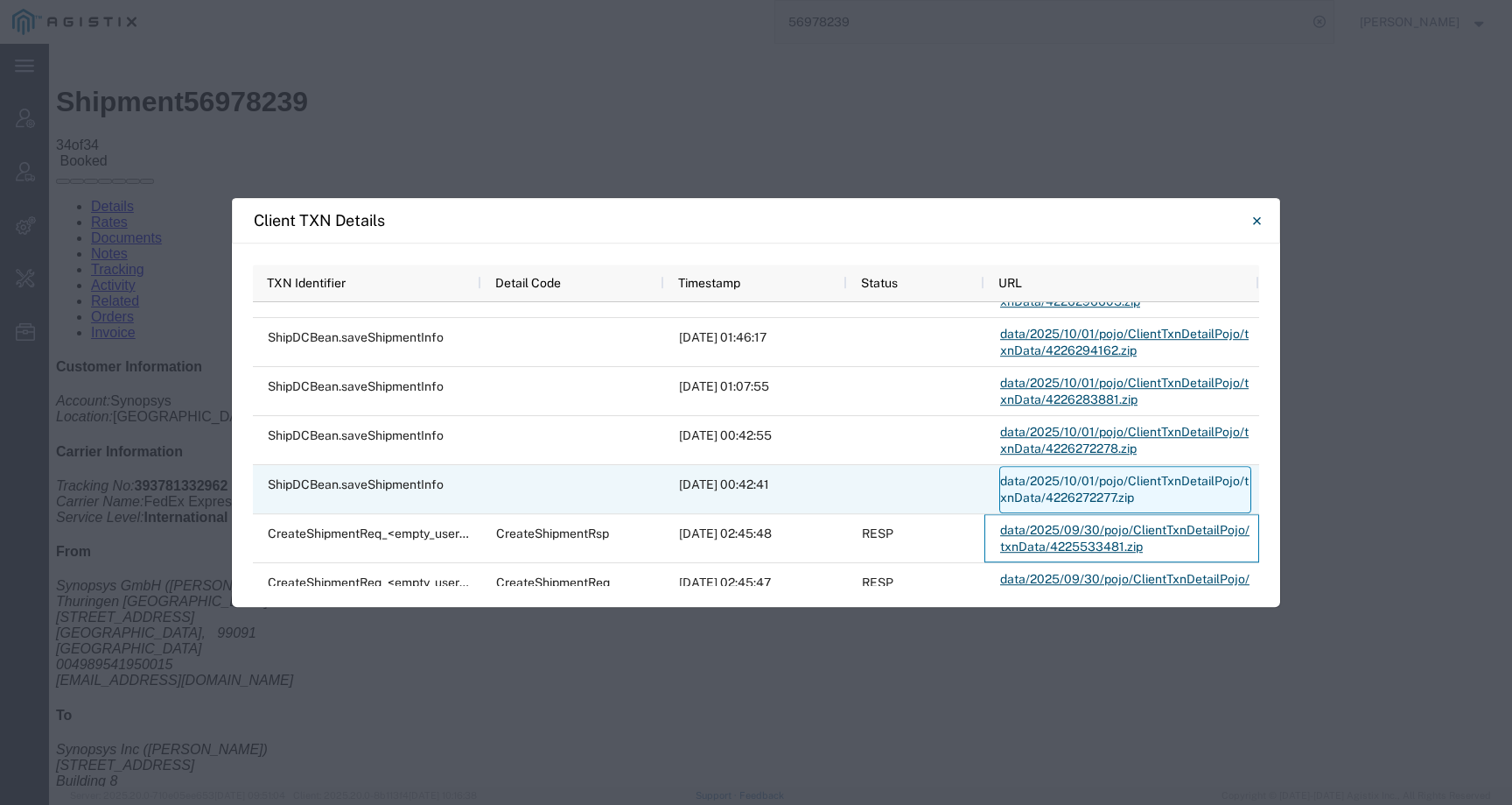
click at [1051, 487] on link "data/2025/10/01/pojo/ClientTxnDetailPojo/txnData/4226272277.zip" at bounding box center [1125, 490] width 252 height 47
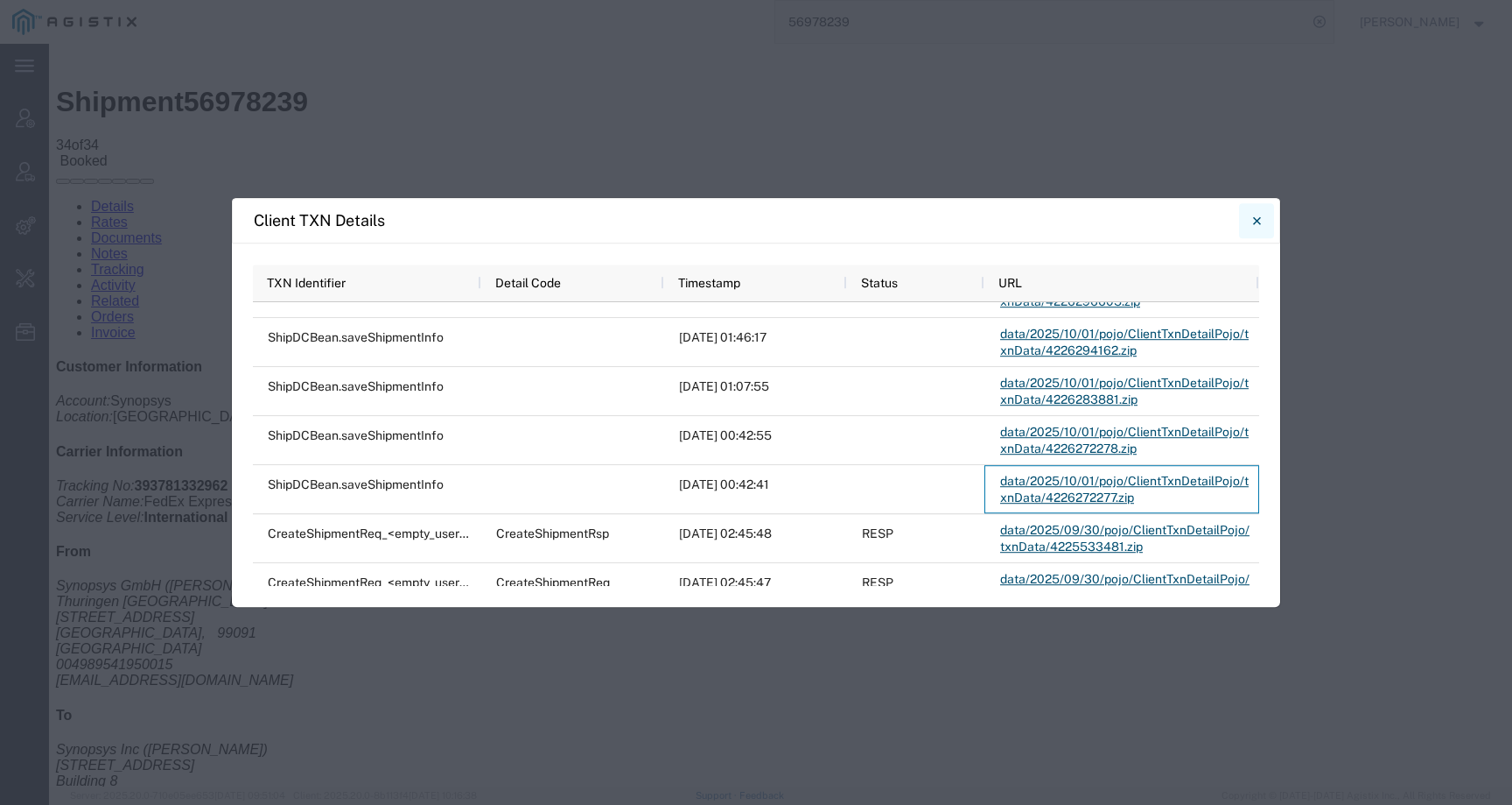
click at [1256, 223] on icon "Close" at bounding box center [1257, 220] width 8 height 21
click at [1256, 359] on div "Customer Information Account: Synopsys Location: [GEOGRAPHIC_DATA] DE06 Carrier…" at bounding box center [780, 679] width 1449 height 640
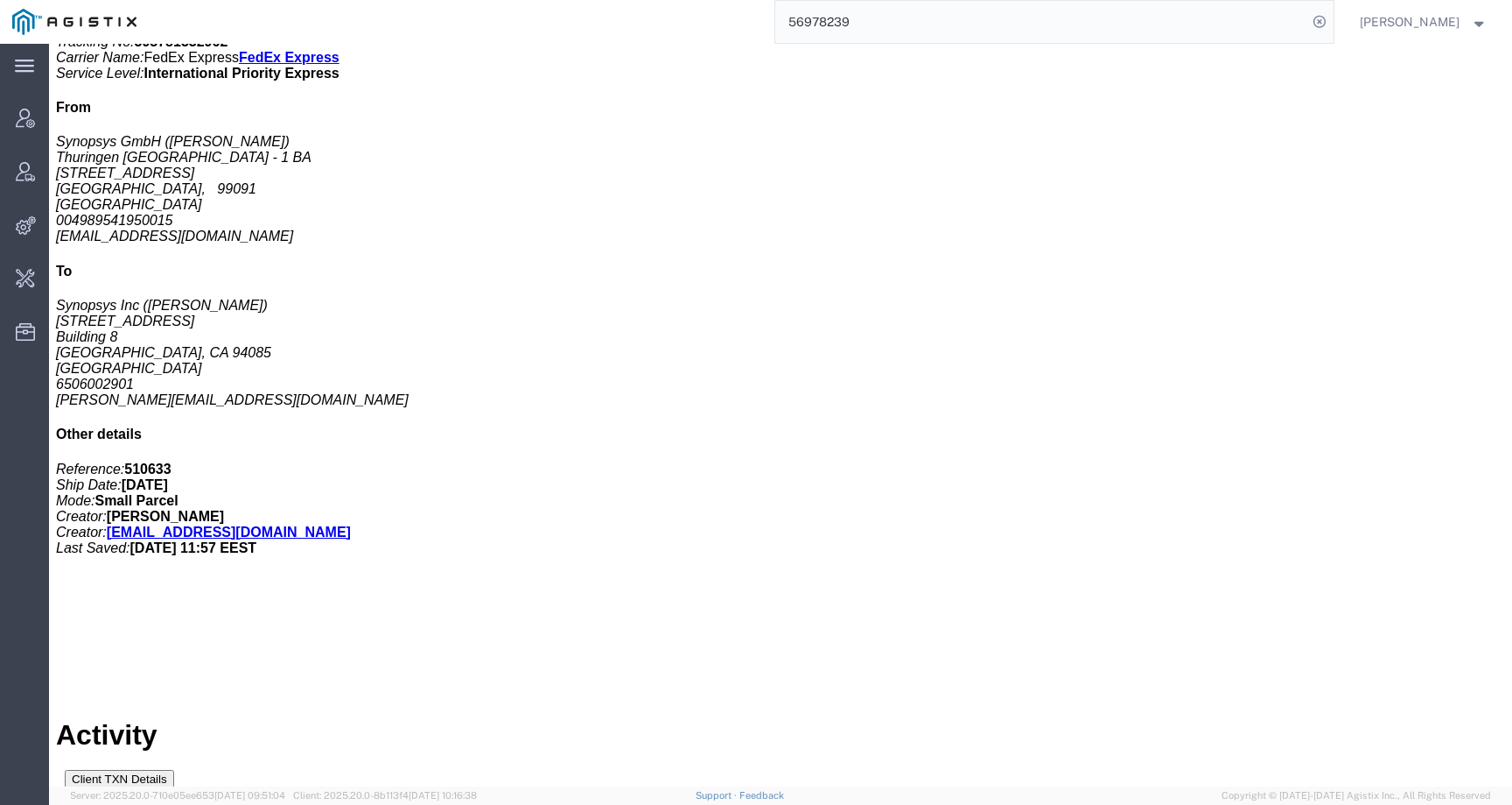
scroll to position [461, 0]
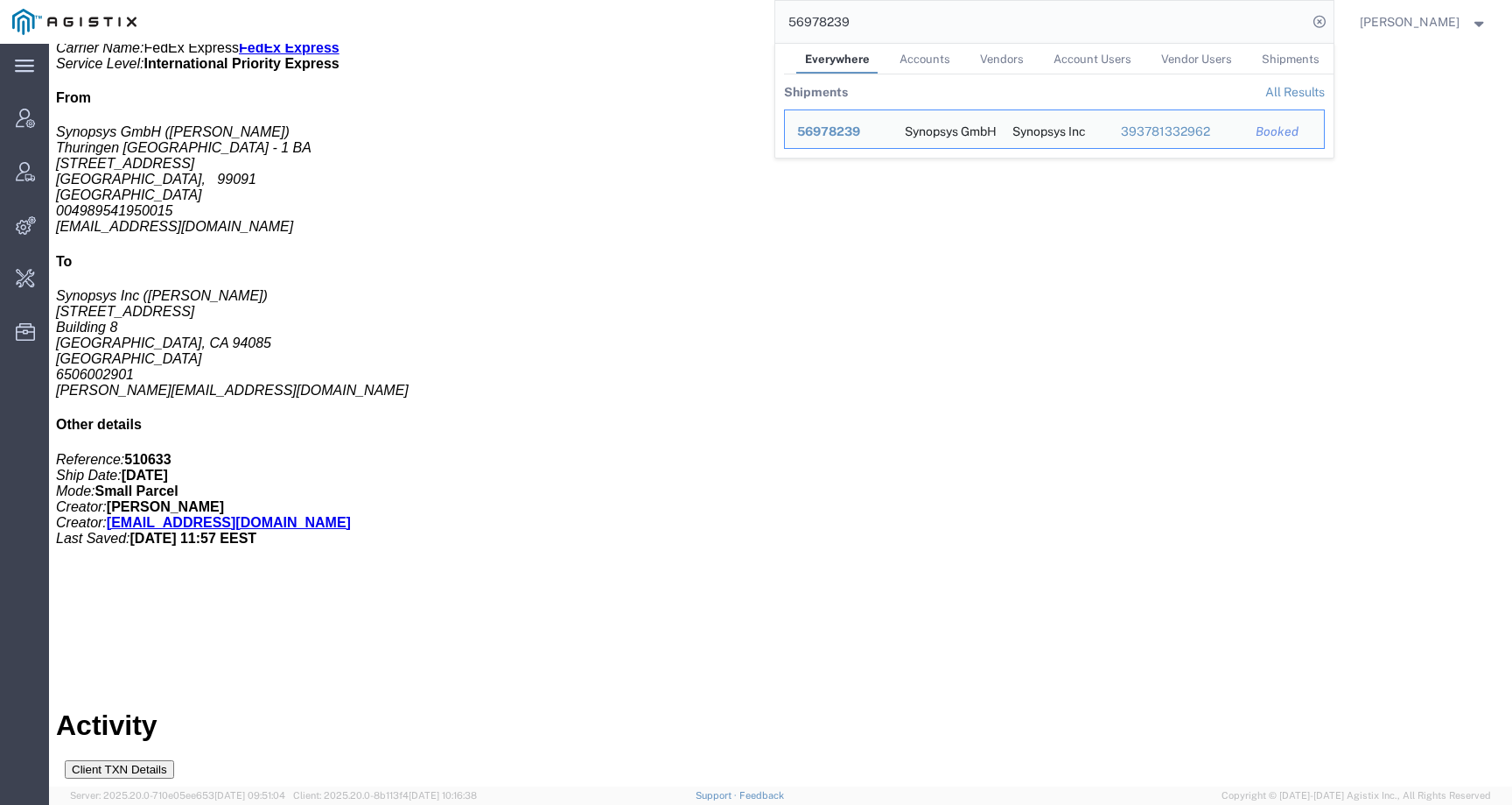
drag, startPoint x: 862, startPoint y: 31, endPoint x: 767, endPoint y: 28, distance: 95.0
click at [767, 28] on div "56978239 Everywhere Accounts Vendors Account Users Vendor Users Shipments Shipm…" at bounding box center [742, 22] width 1185 height 44
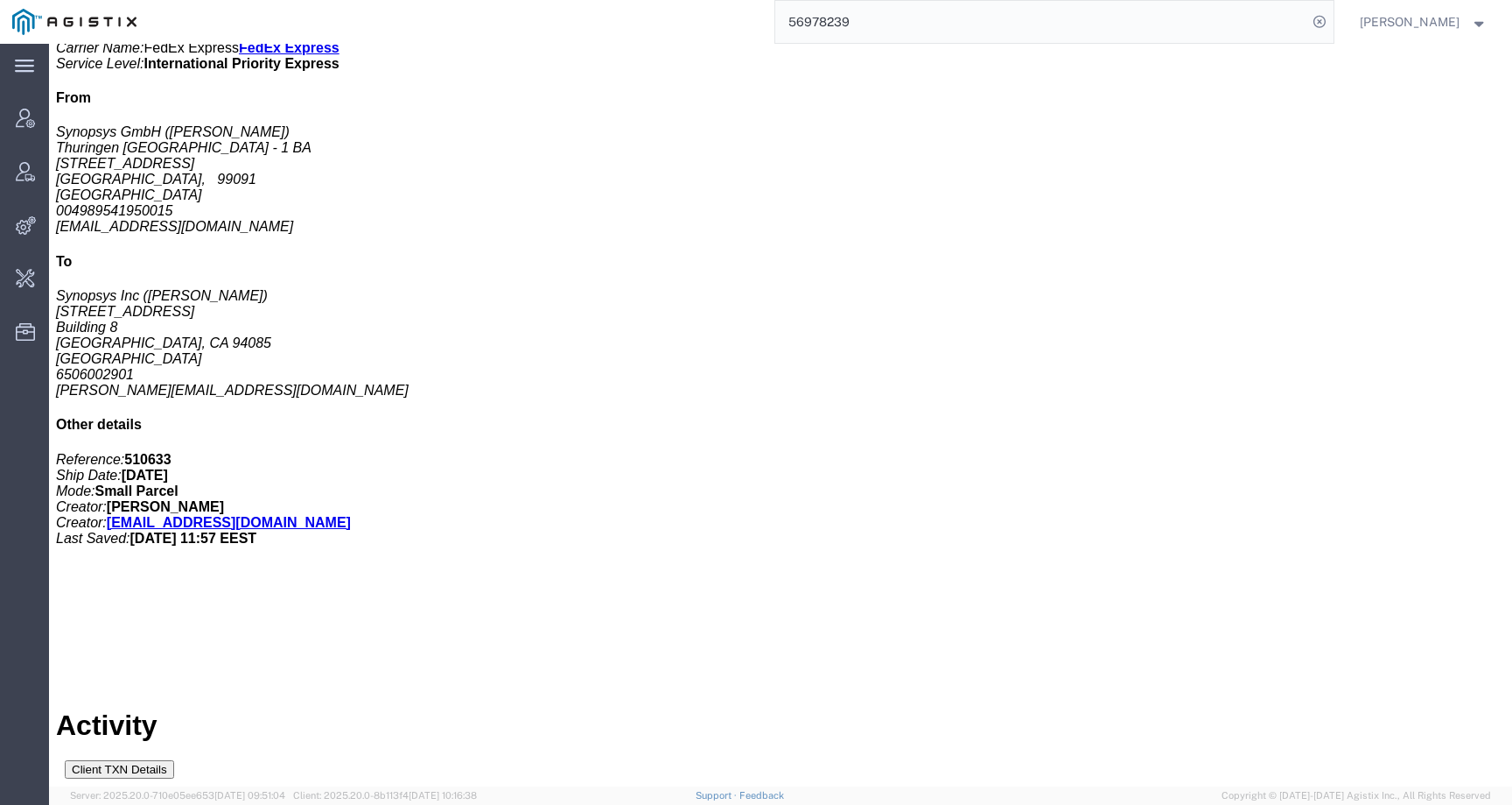
paste input "684358"
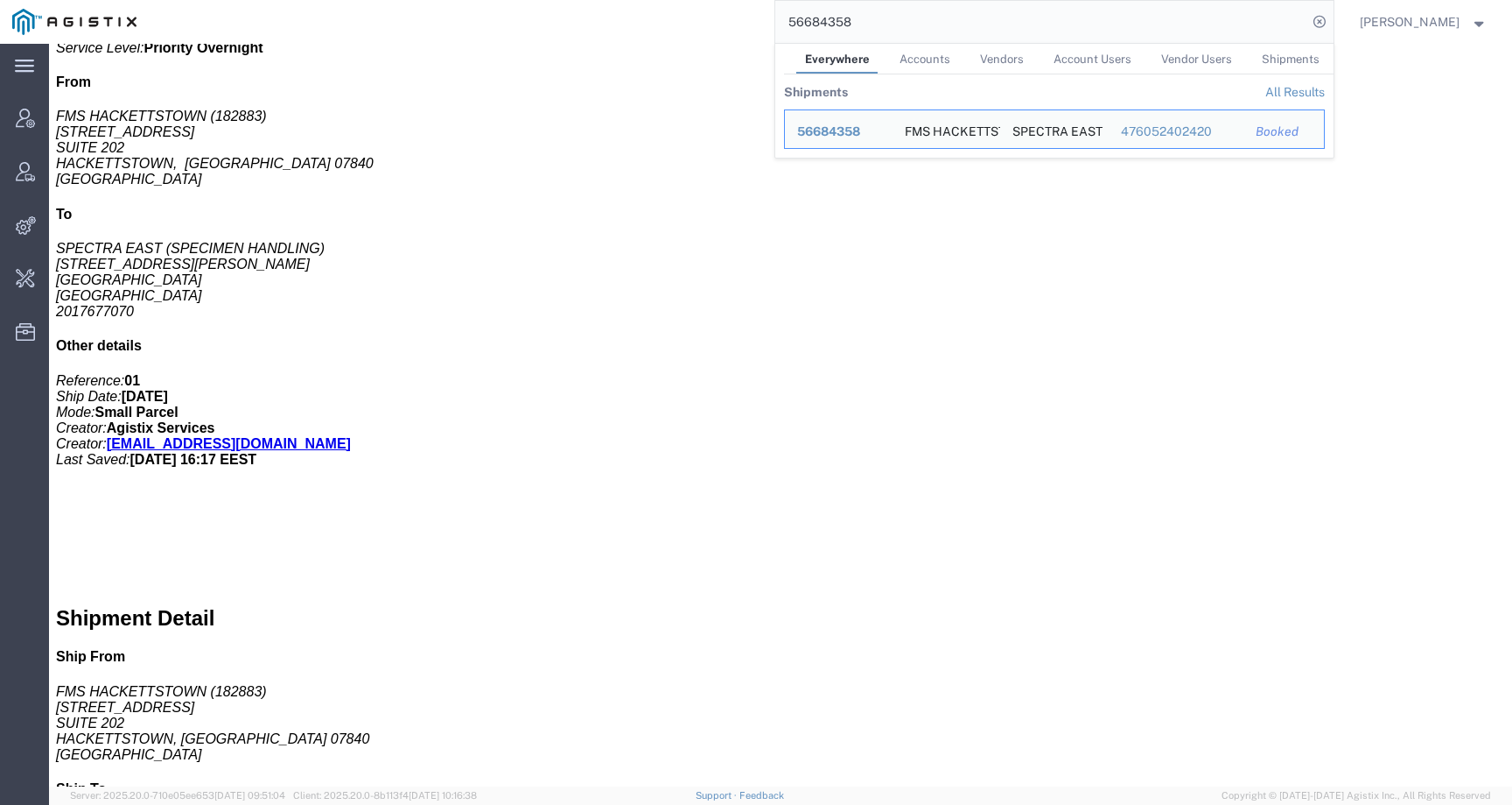
scroll to position [161, 0]
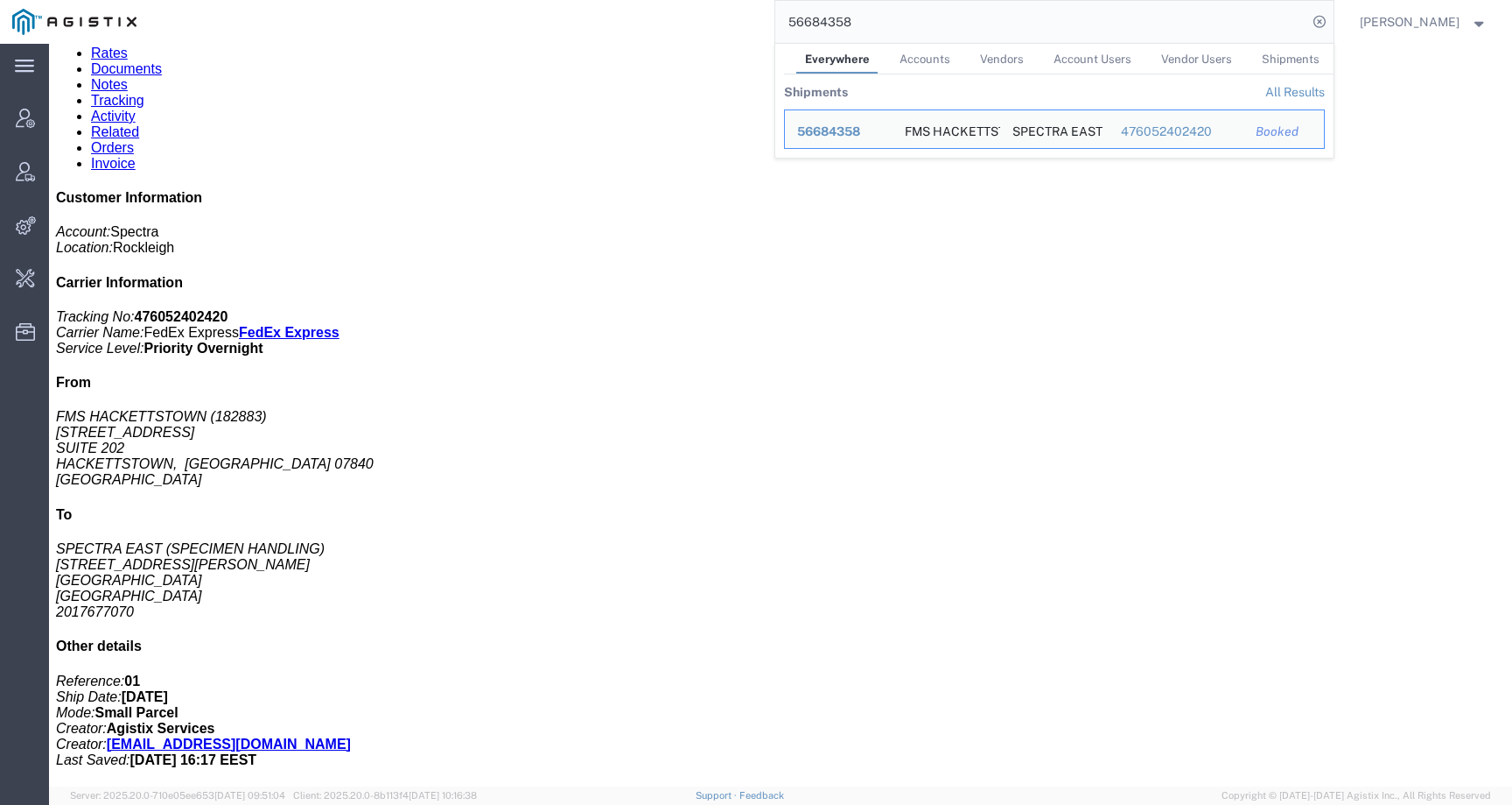
click h2 "Special services"
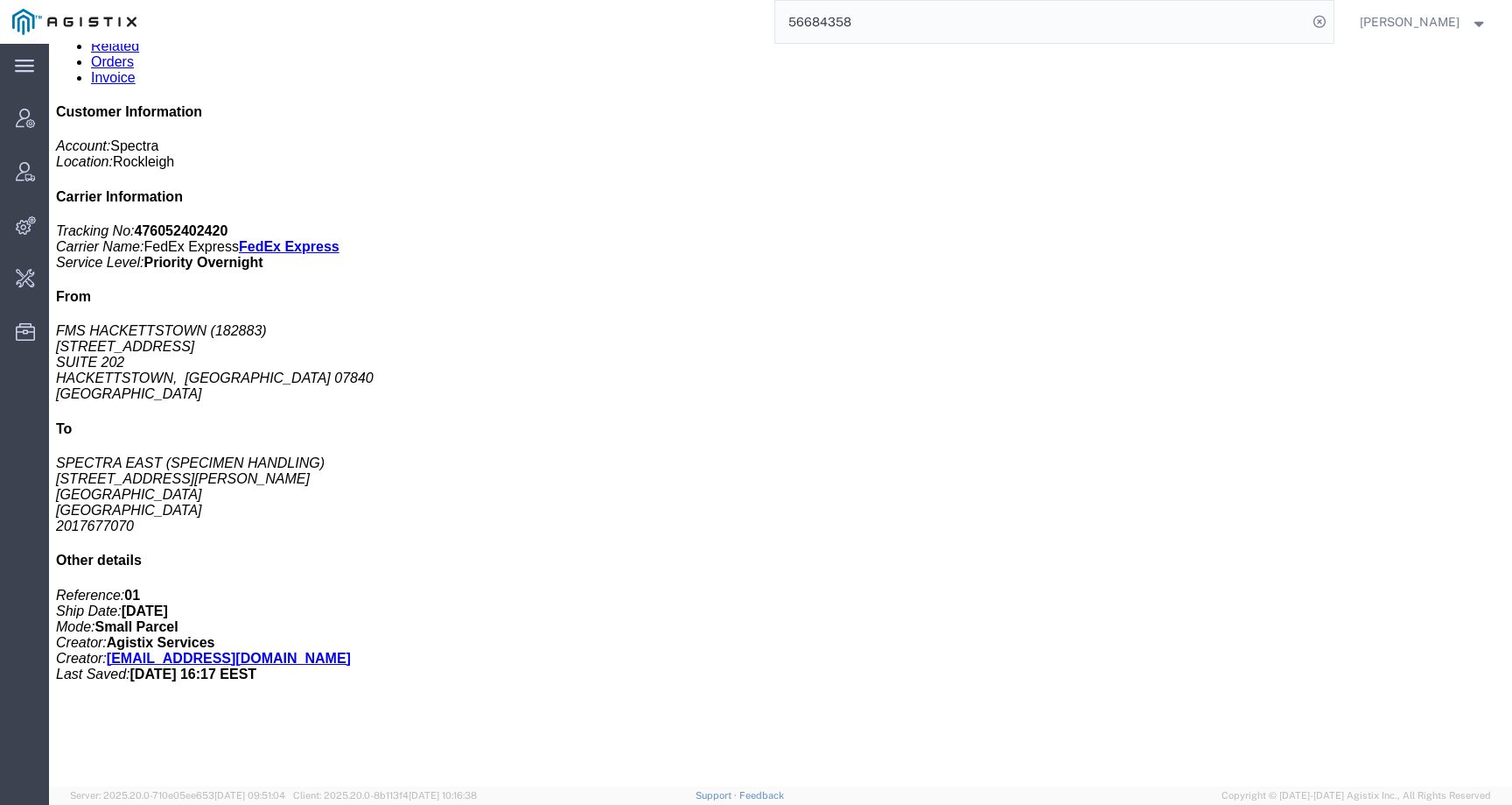
scroll to position [0, 0]
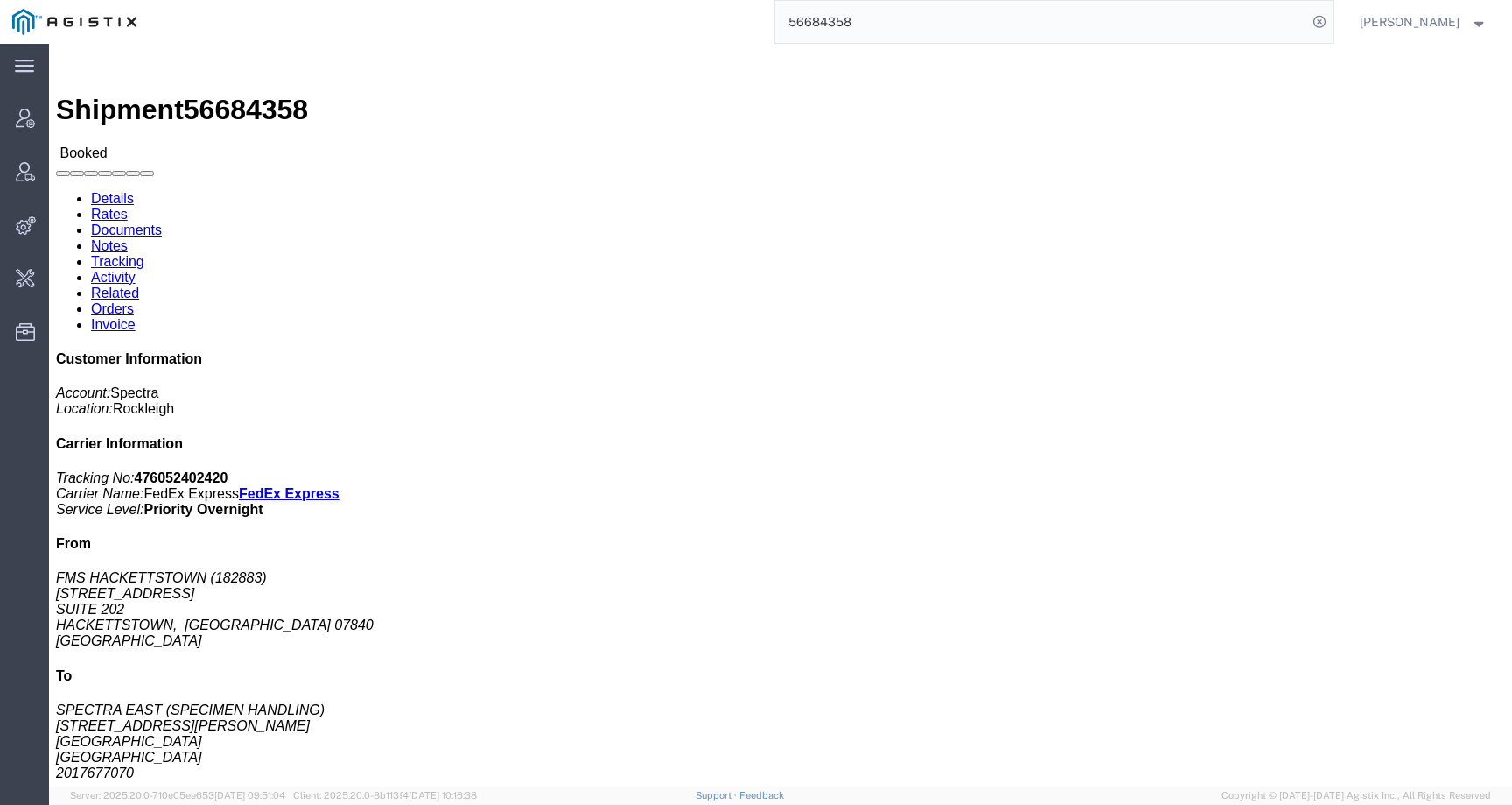
click link "Activity"
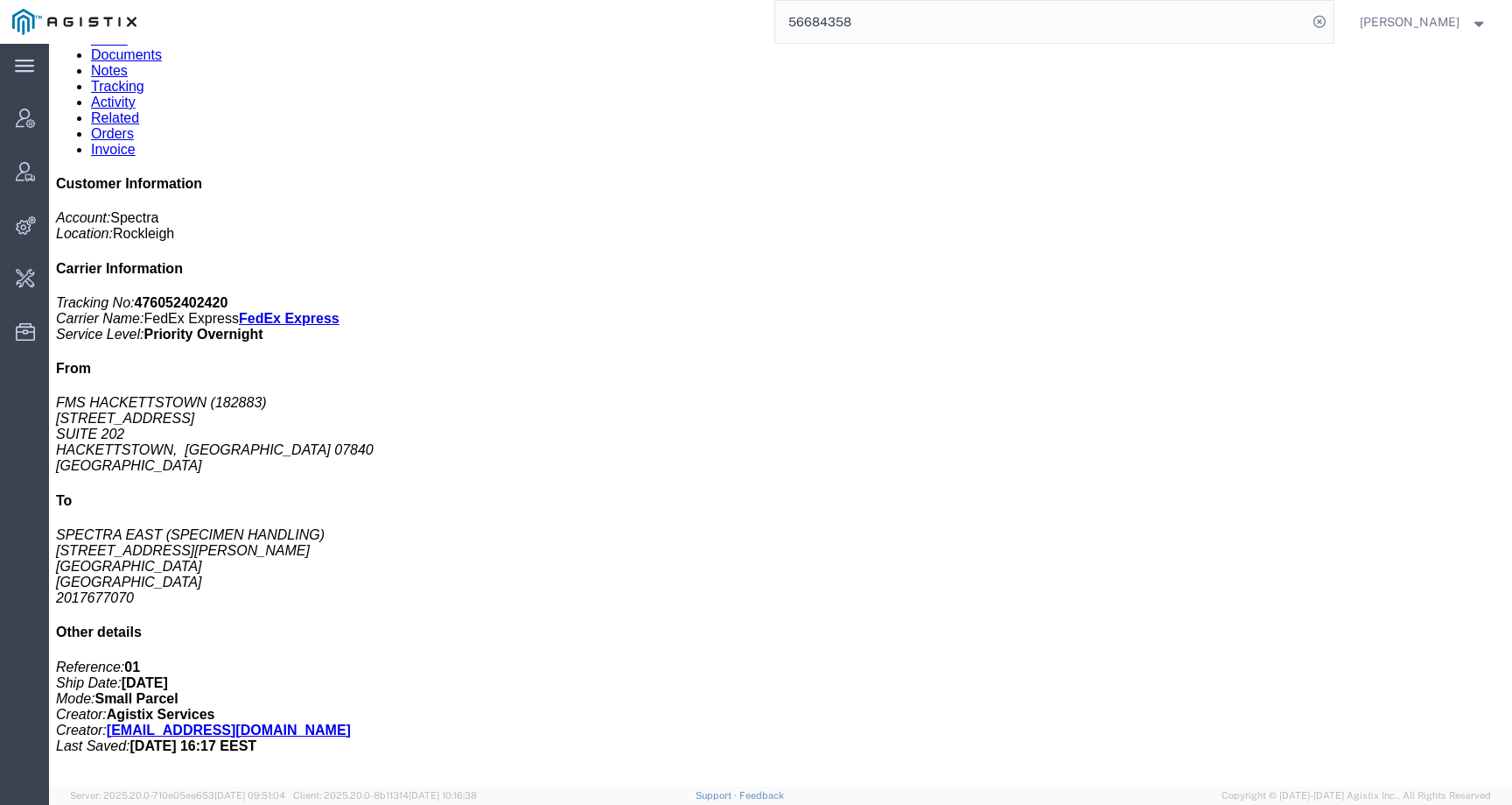
scroll to position [307, 0]
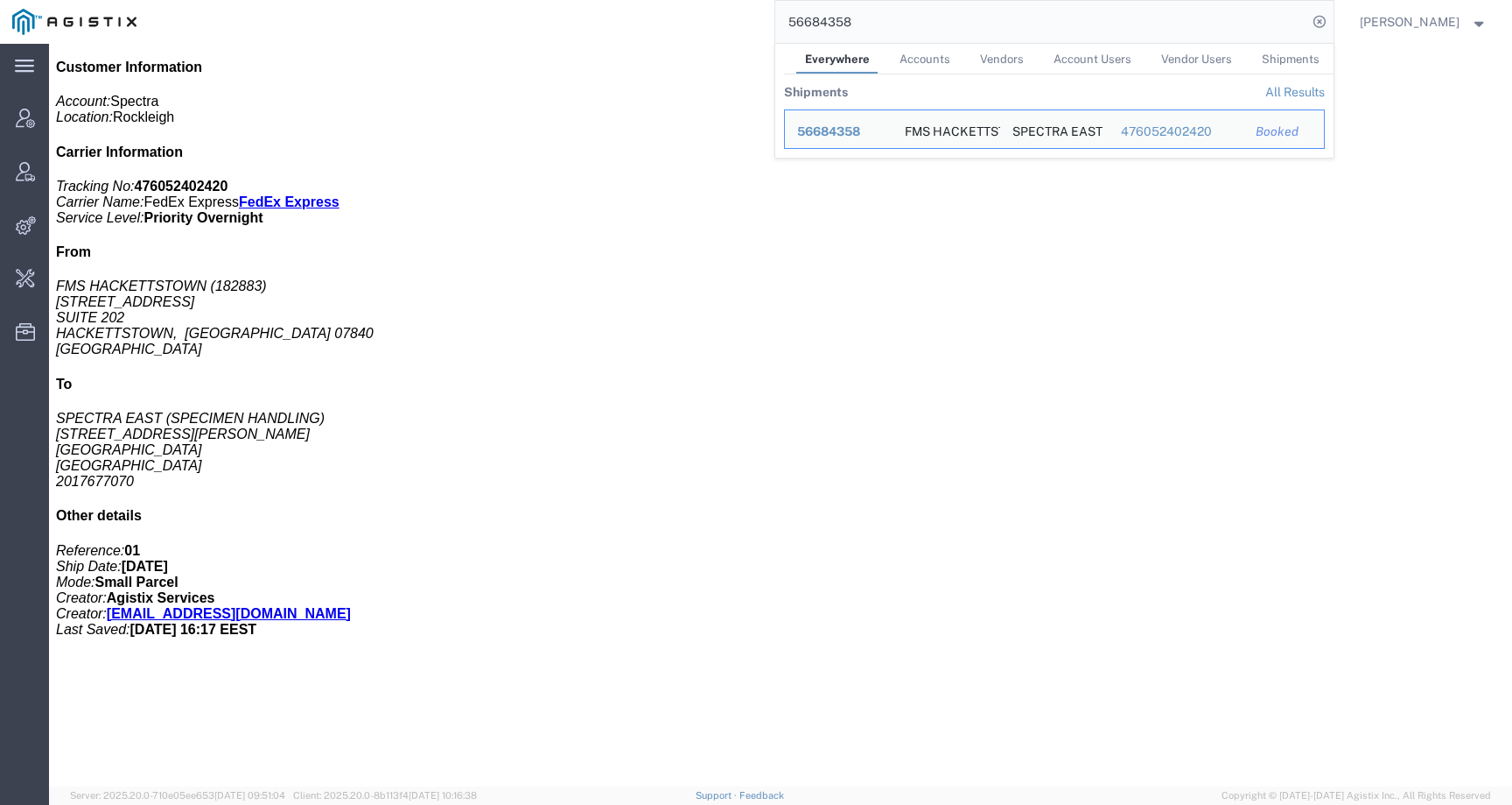
drag, startPoint x: 904, startPoint y: 19, endPoint x: 678, endPoint y: 13, distance: 226.1
click at [678, 13] on div "56684358 Everywhere Accounts Vendors Account Users Vendor Users Shipments Shipm…" at bounding box center [742, 22] width 1185 height 44
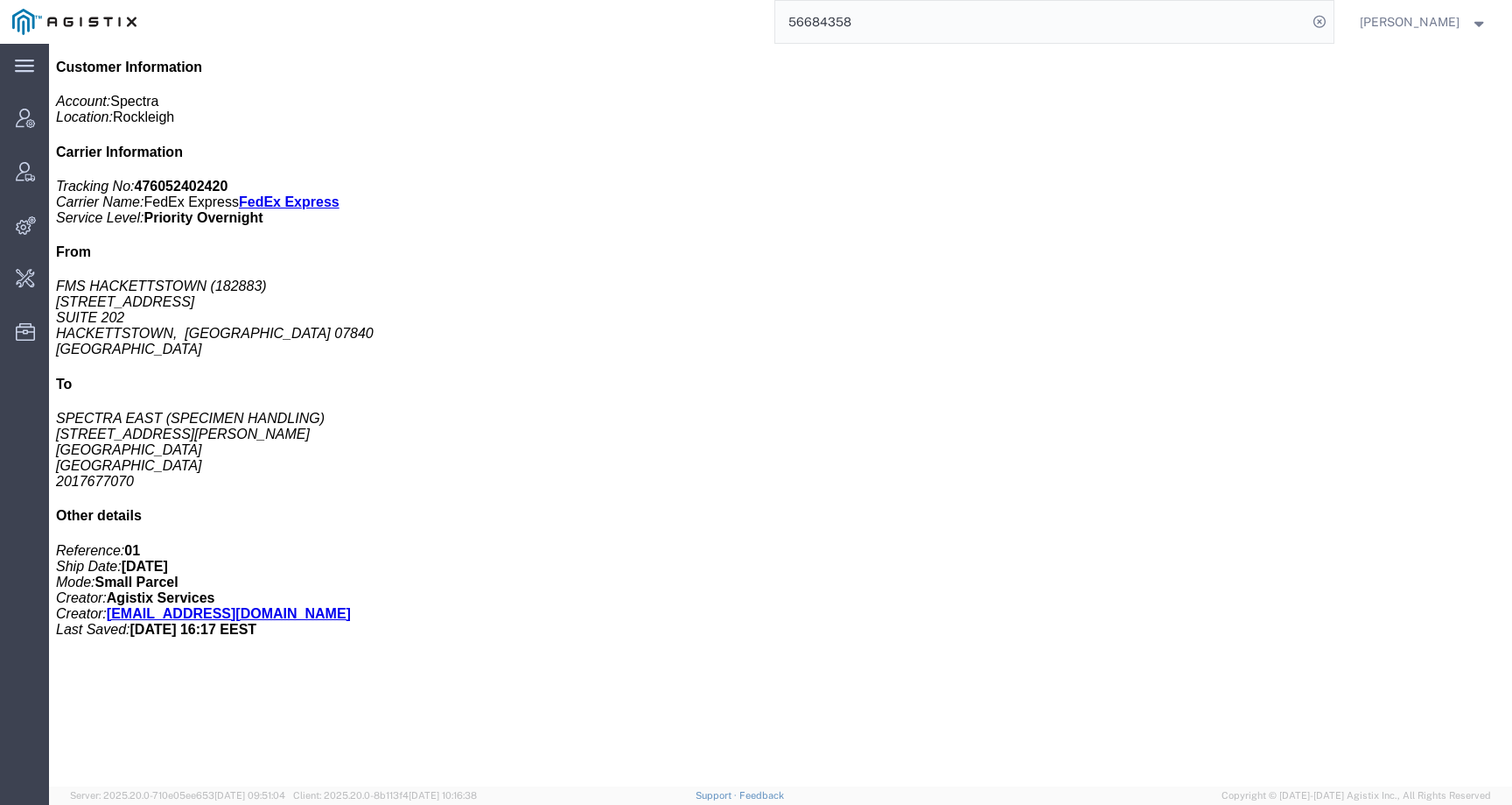
paste input "978239"
type input "56978239"
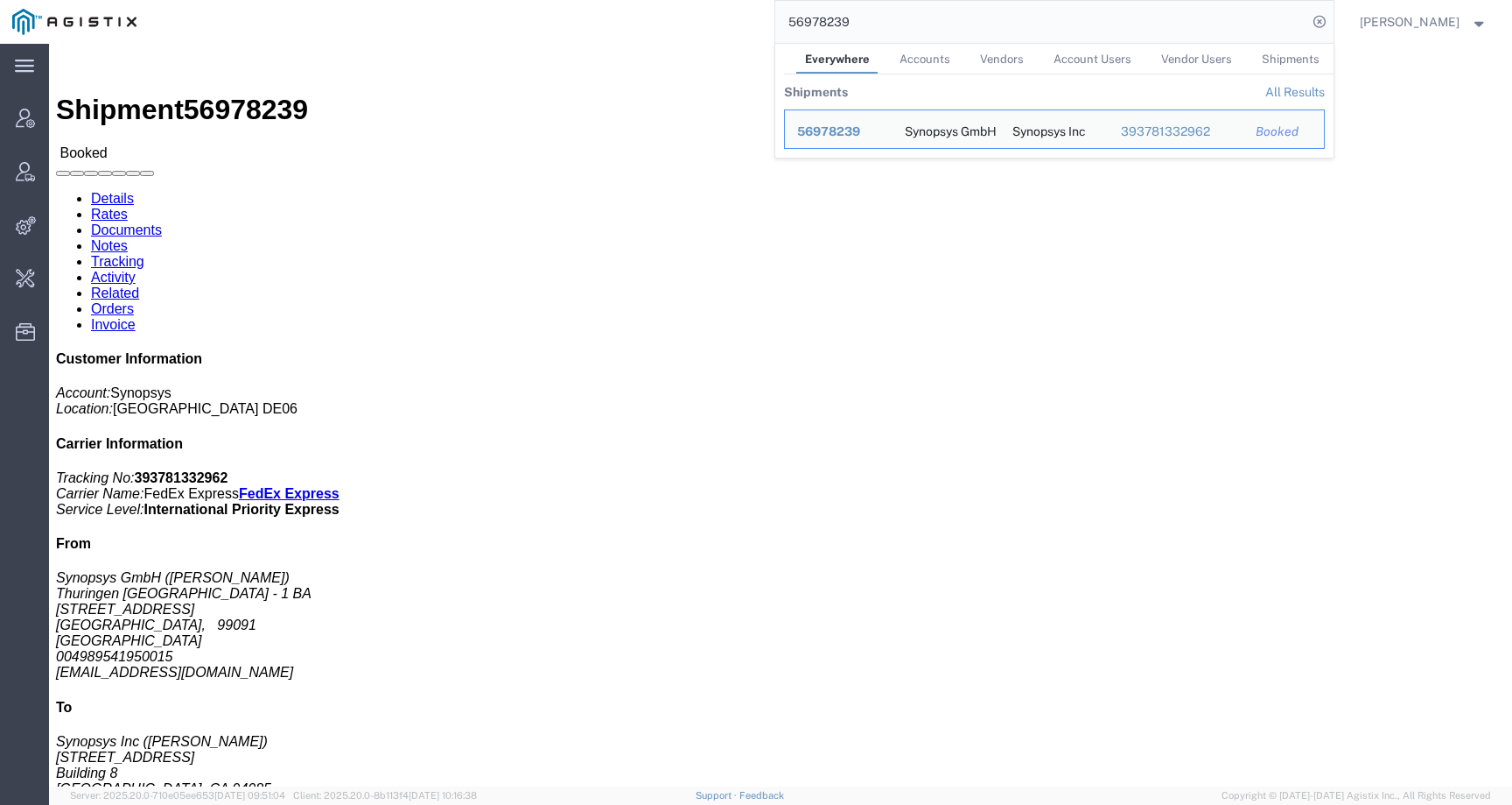
click link "Activity"
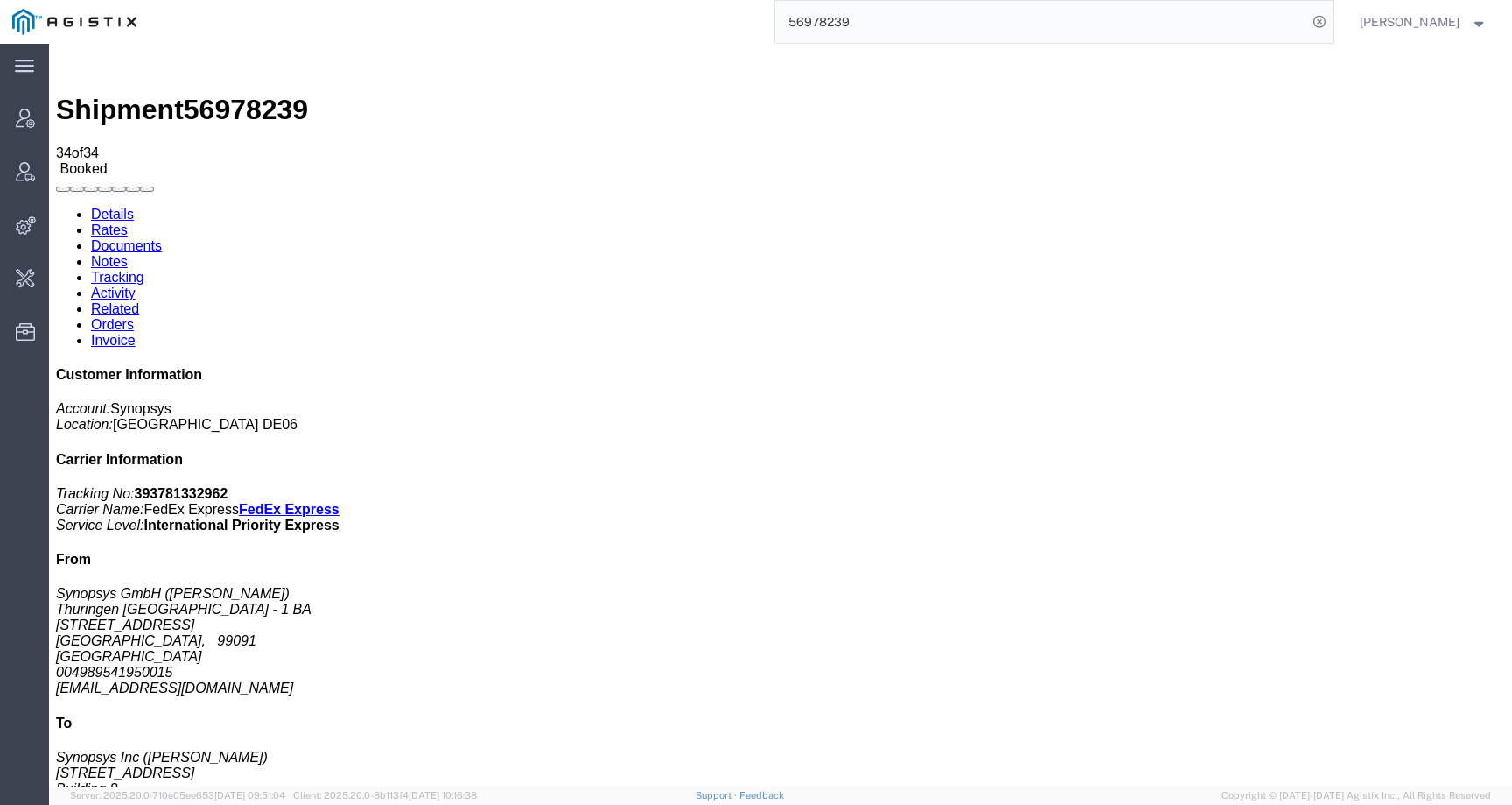
drag, startPoint x: 105, startPoint y: 244, endPoint x: 224, endPoint y: 244, distance: 119.0
copy td "[DATE] 12:45 EEST"
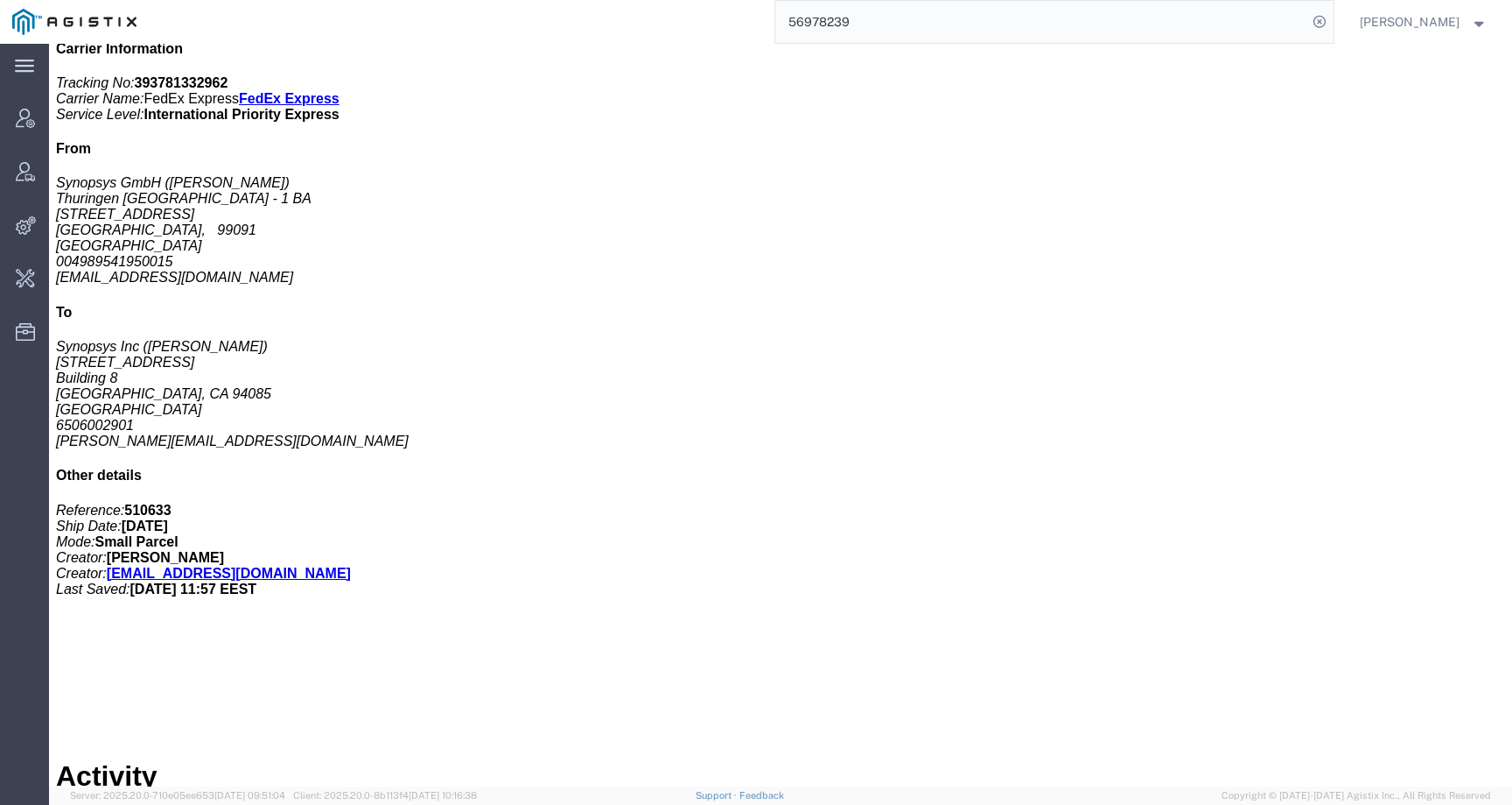
scroll to position [411, 0]
drag, startPoint x: 64, startPoint y: 531, endPoint x: 199, endPoint y: 532, distance: 135.0
copy td "[DATE] 10:43 EEST"
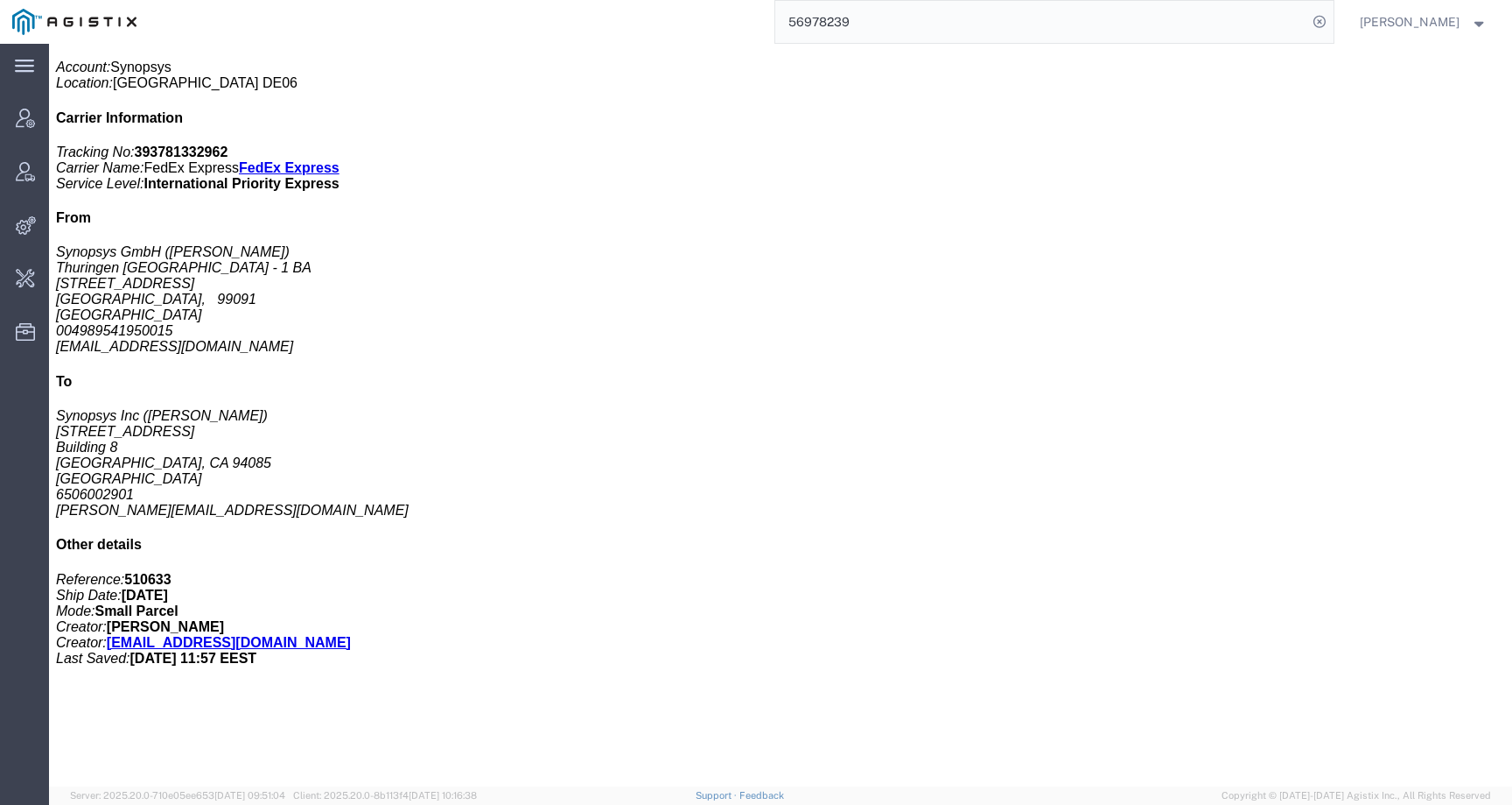
scroll to position [334, 0]
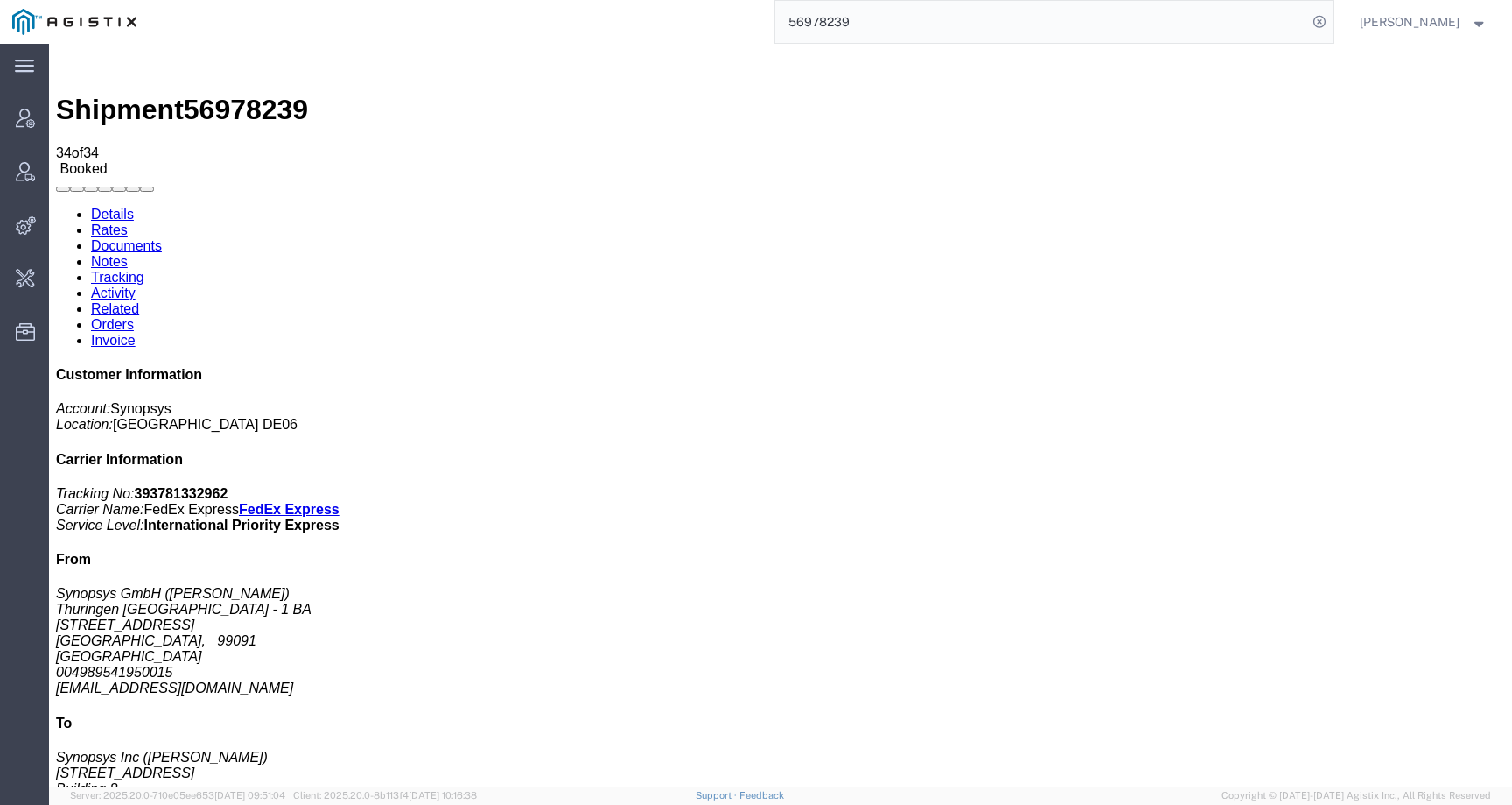
click link "Activity"
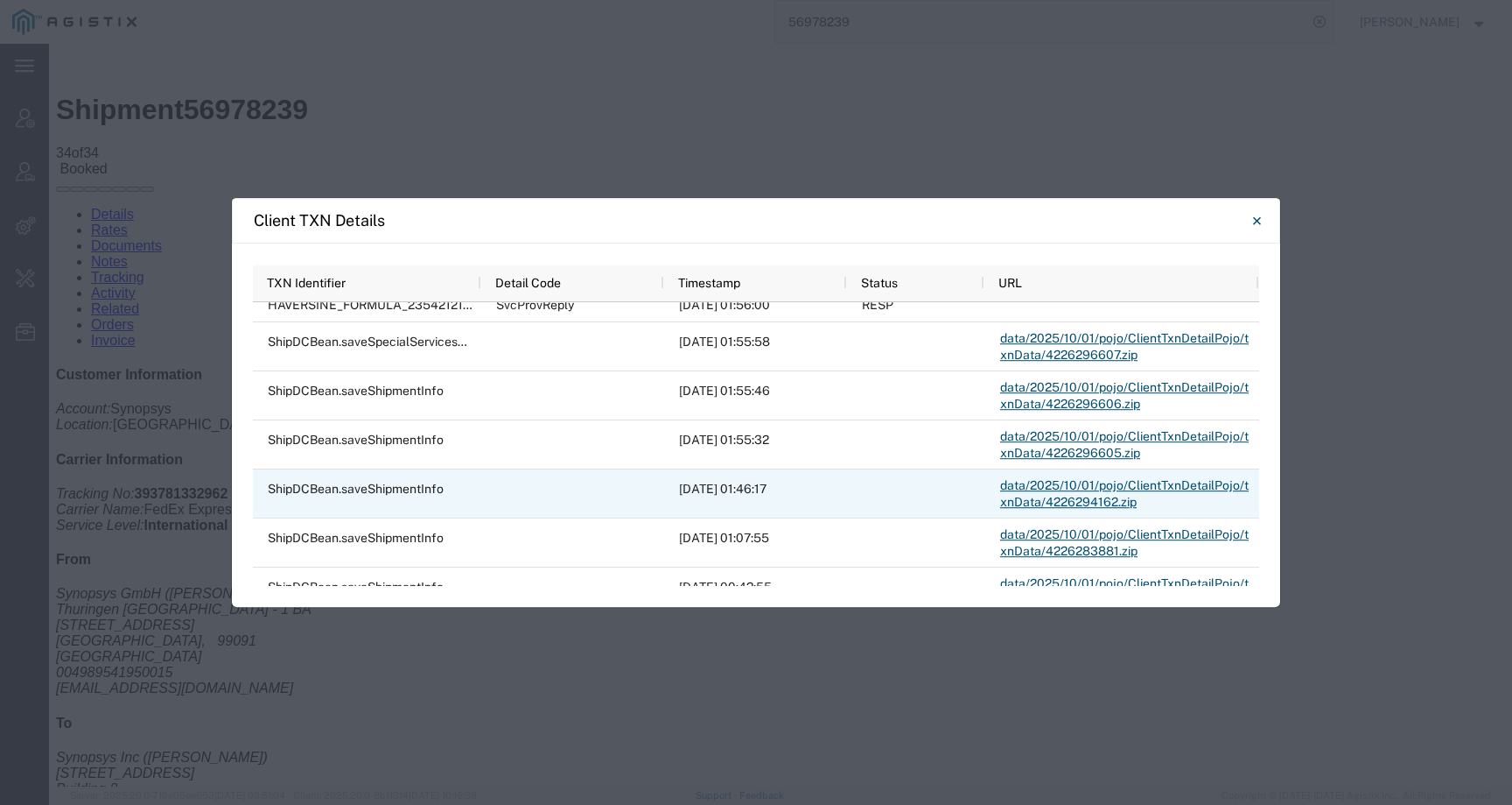
scroll to position [693, 0]
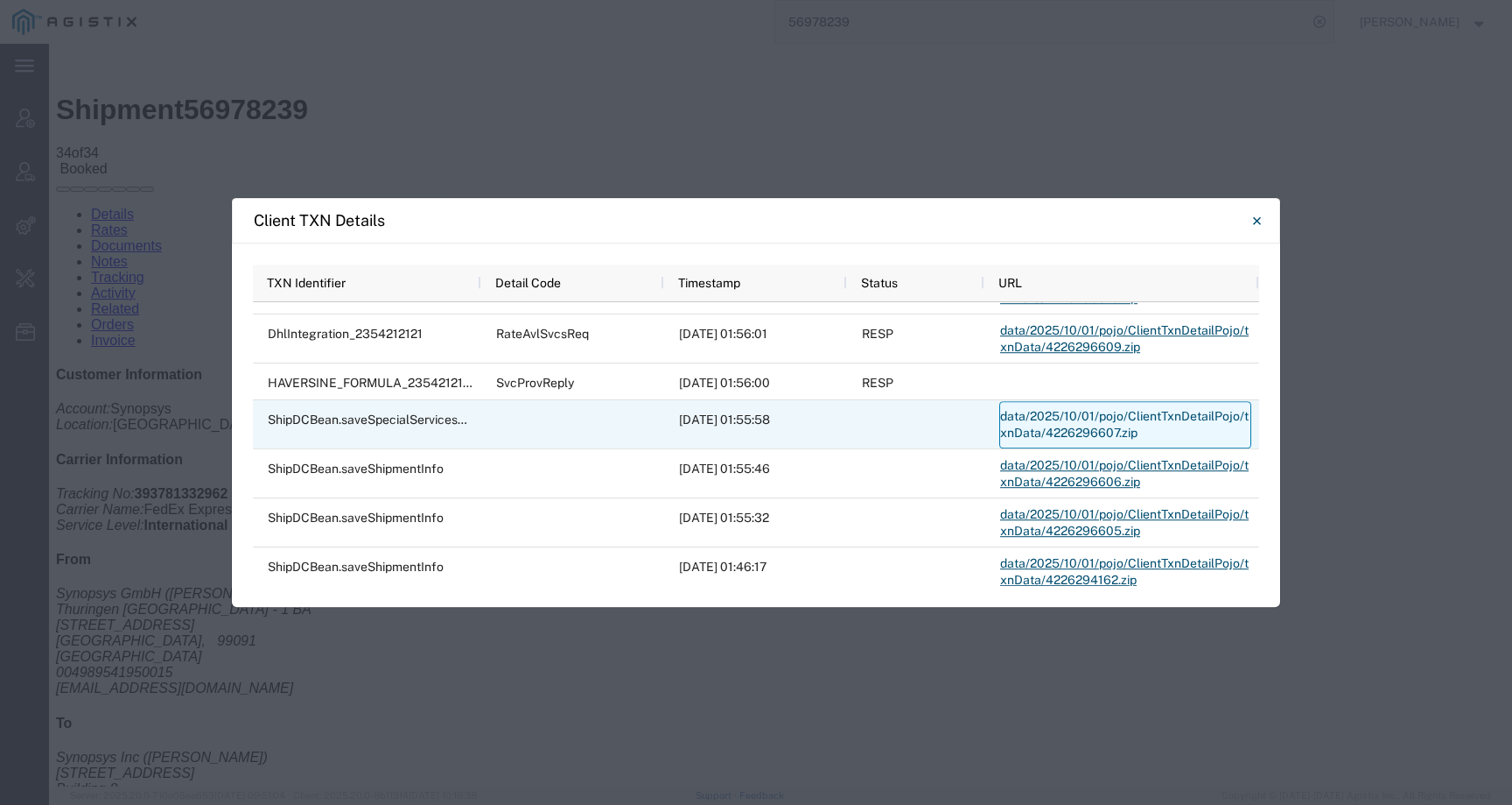
click at [1133, 418] on link "data/2025/10/01/pojo/ClientTxnDetailPojo/txnData/4226296607.zip" at bounding box center [1125, 425] width 252 height 47
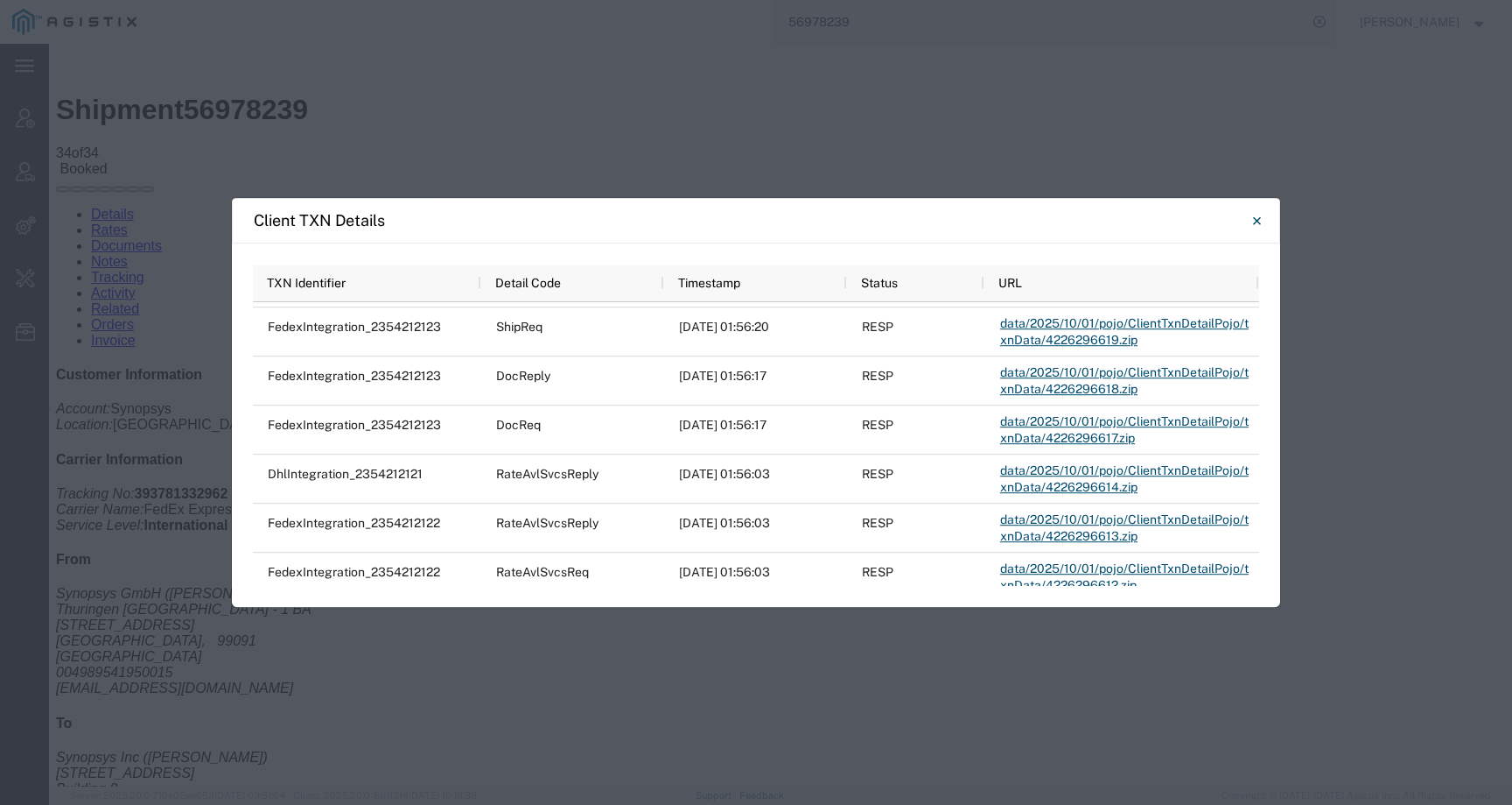
scroll to position [0, 0]
